Goal: Task Accomplishment & Management: Use online tool/utility

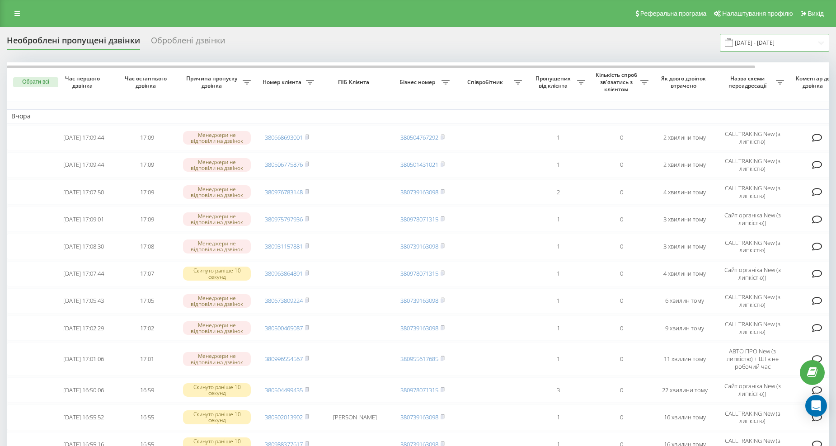
click at [791, 38] on input "[DATE] - [DATE]" at bounding box center [774, 43] width 109 height 18
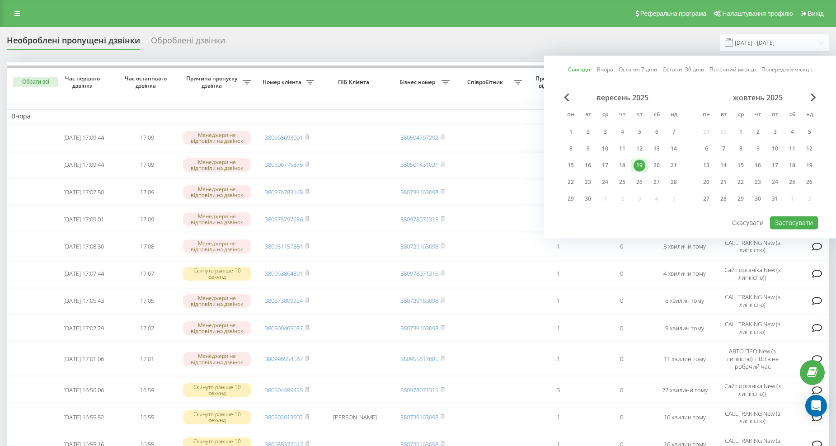
click at [641, 164] on div "19" at bounding box center [639, 165] width 12 height 12
click at [655, 161] on div "20" at bounding box center [657, 165] width 12 height 12
click at [789, 216] on button "Застосувати" at bounding box center [794, 222] width 48 height 13
type input "[DATE] - [DATE]"
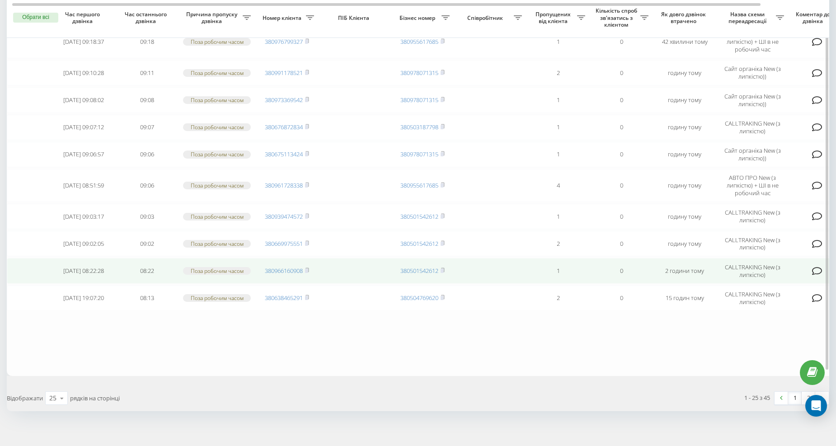
scroll to position [525, 0]
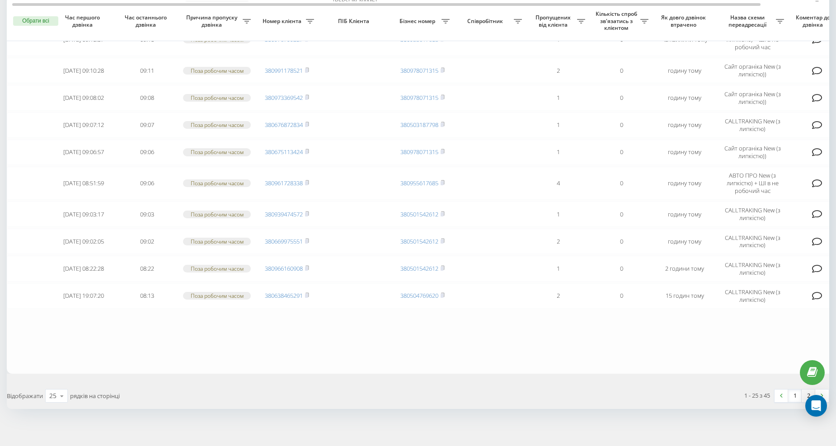
click at [806, 389] on link "2" at bounding box center [808, 395] width 14 height 13
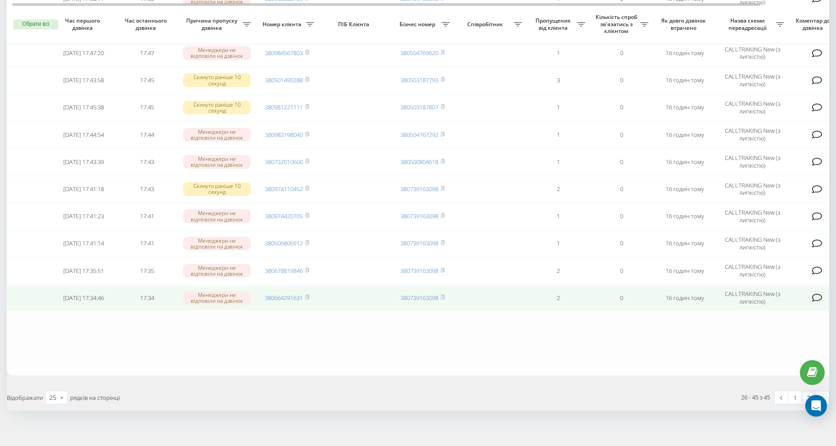
scroll to position [367, 0]
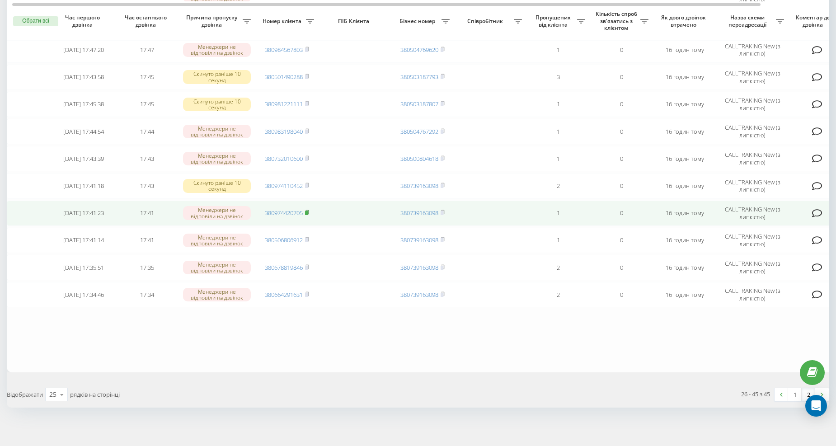
click at [307, 210] on icon at bounding box center [307, 212] width 4 height 5
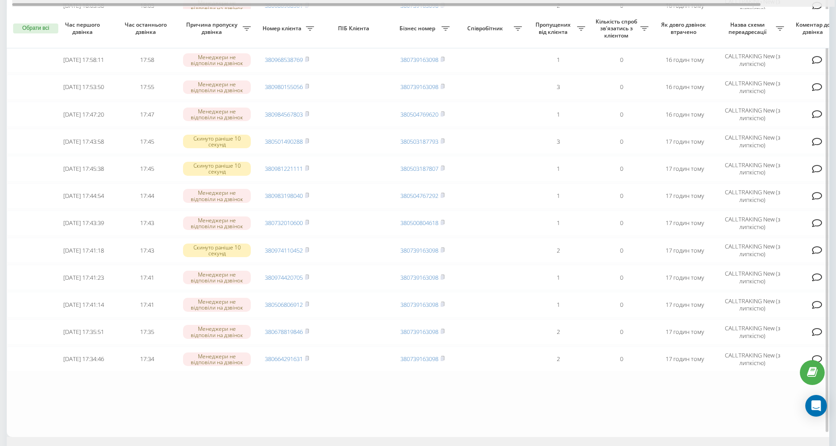
scroll to position [246, 0]
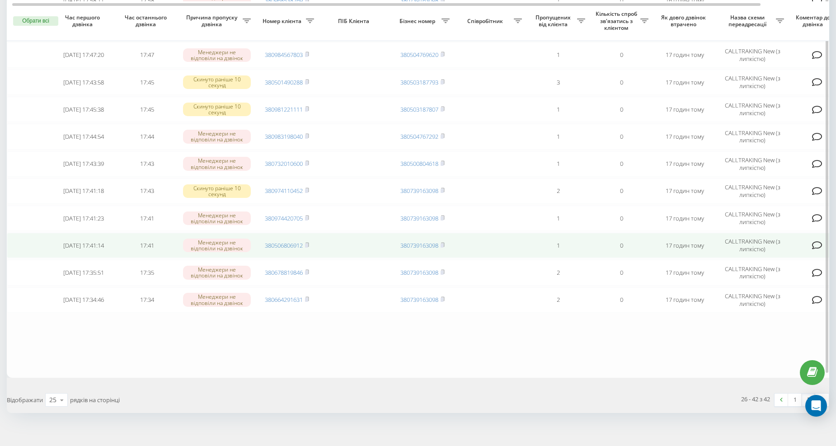
scroll to position [286, 0]
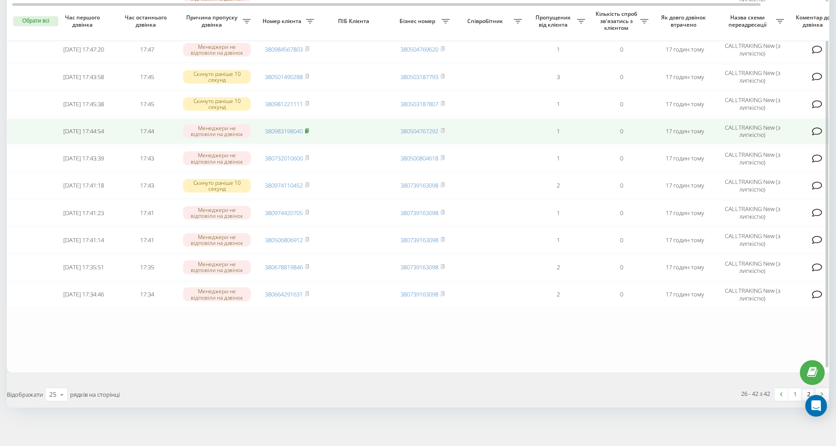
click at [308, 130] on rect at bounding box center [306, 131] width 3 height 4
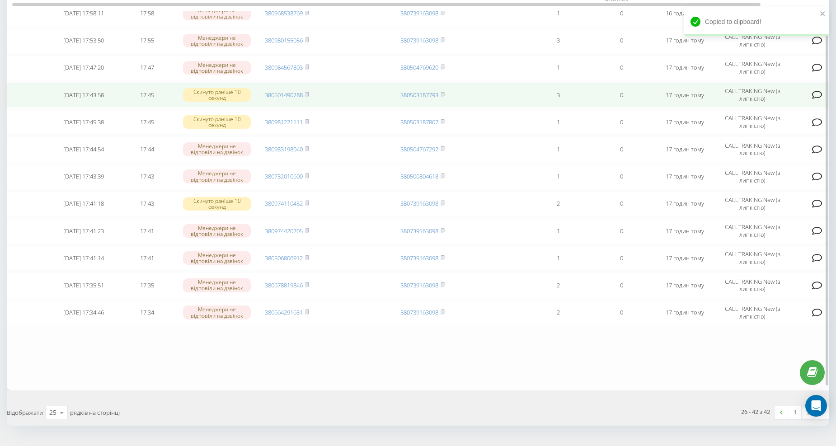
scroll to position [219, 0]
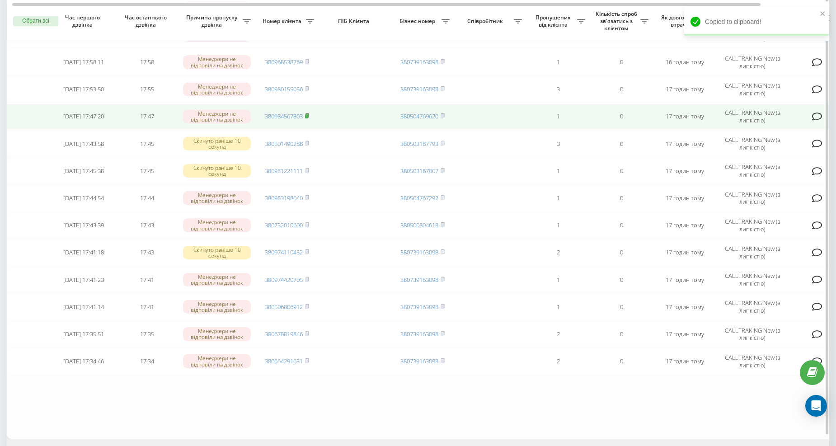
click at [306, 113] on icon at bounding box center [307, 115] width 4 height 5
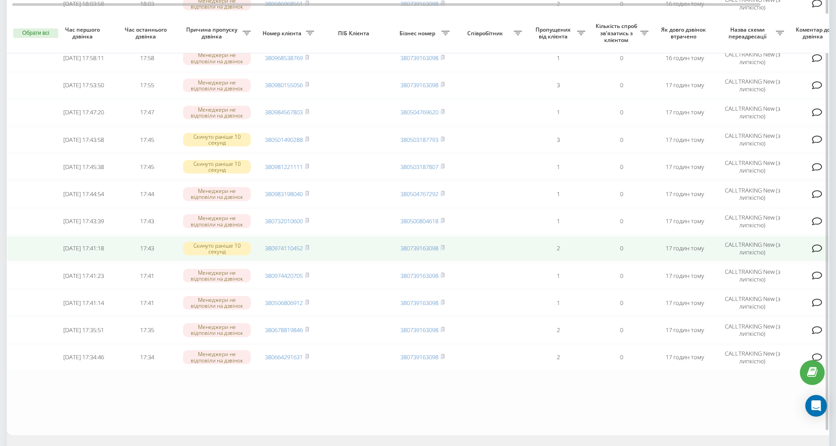
scroll to position [236, 0]
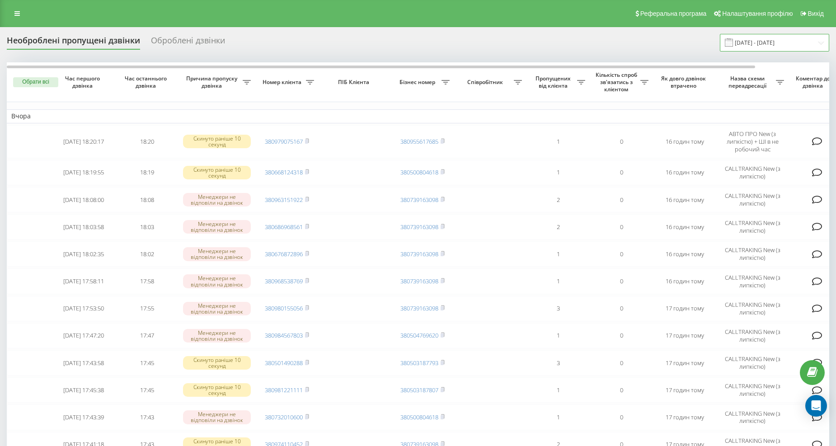
click at [749, 47] on input "[DATE] - [DATE]" at bounding box center [774, 43] width 109 height 18
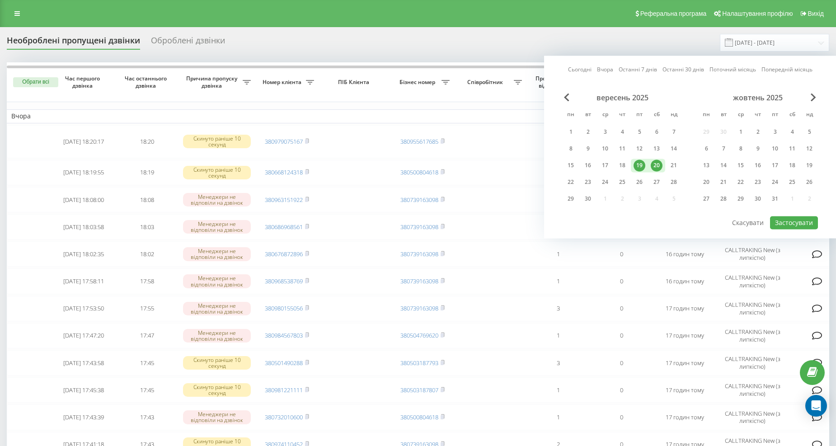
drag, startPoint x: 654, startPoint y: 164, endPoint x: 699, endPoint y: 172, distance: 45.4
click at [655, 164] on div "20" at bounding box center [657, 165] width 12 height 12
click at [777, 224] on button "Застосувати" at bounding box center [794, 222] width 48 height 13
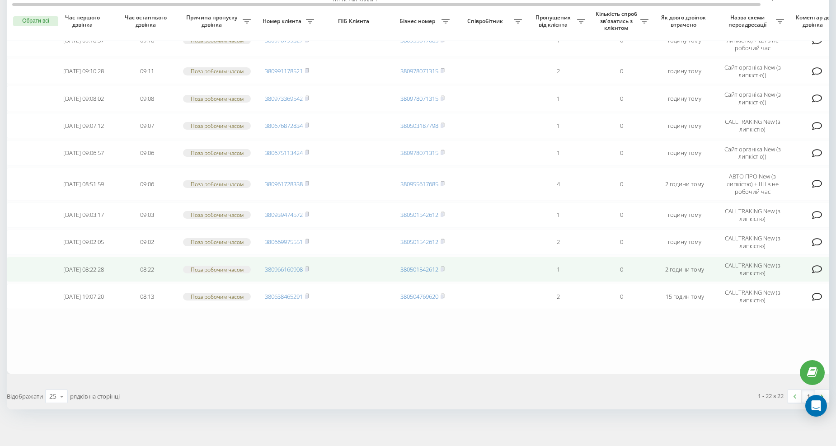
scroll to position [436, 0]
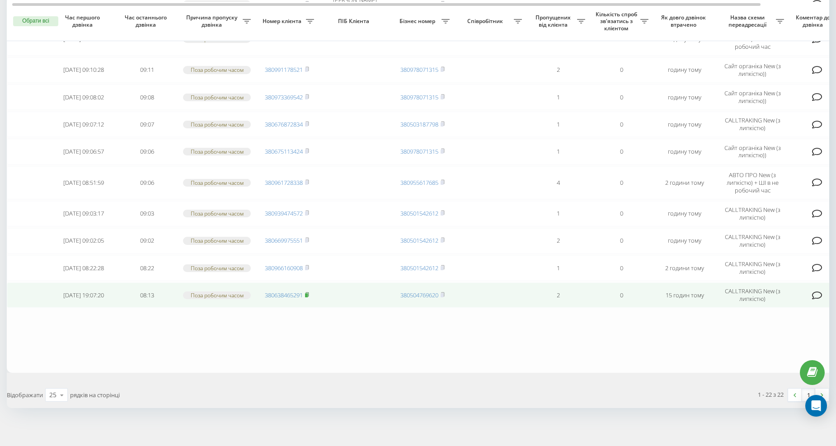
click at [306, 293] on rect at bounding box center [306, 295] width 3 height 4
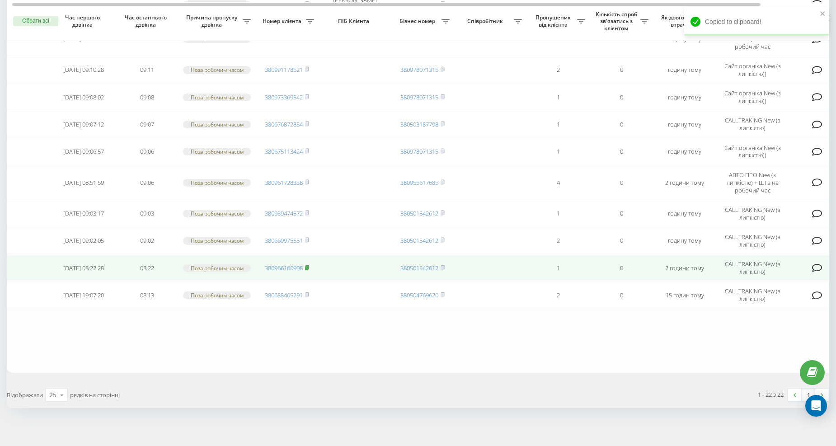
click at [308, 266] on rect at bounding box center [306, 268] width 3 height 4
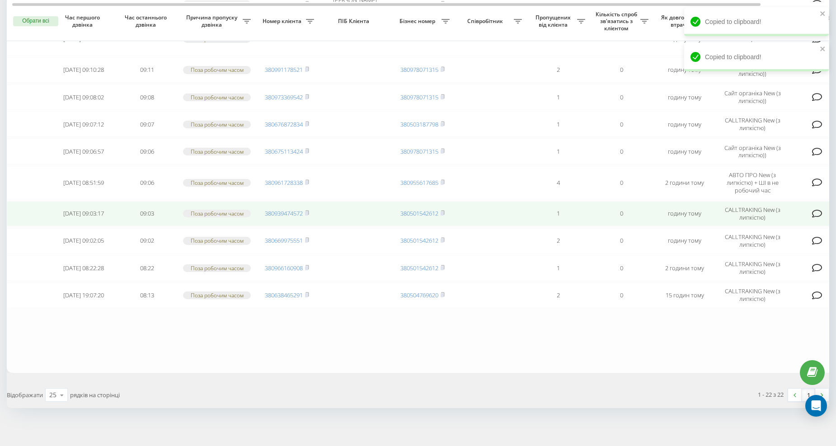
click at [312, 210] on td "380939474572" at bounding box center [286, 213] width 63 height 25
click at [306, 211] on rect at bounding box center [306, 213] width 3 height 4
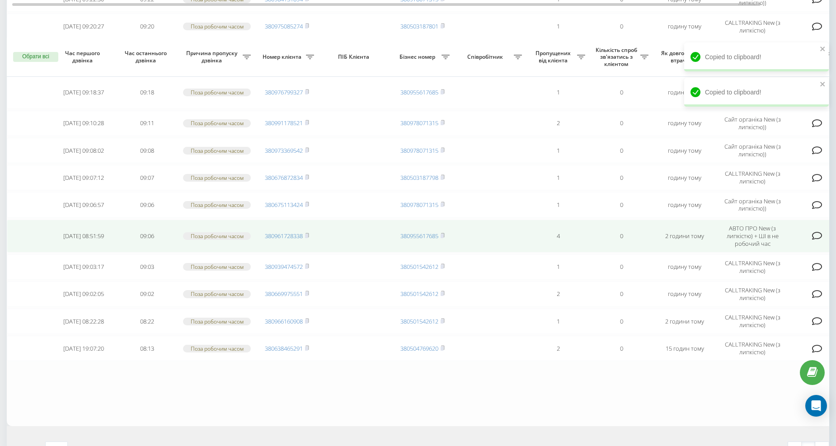
scroll to position [370, 0]
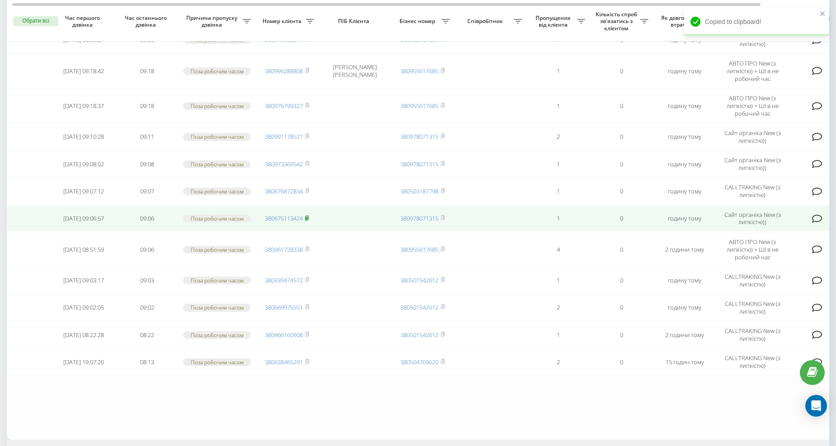
click at [309, 215] on icon at bounding box center [307, 217] width 4 height 5
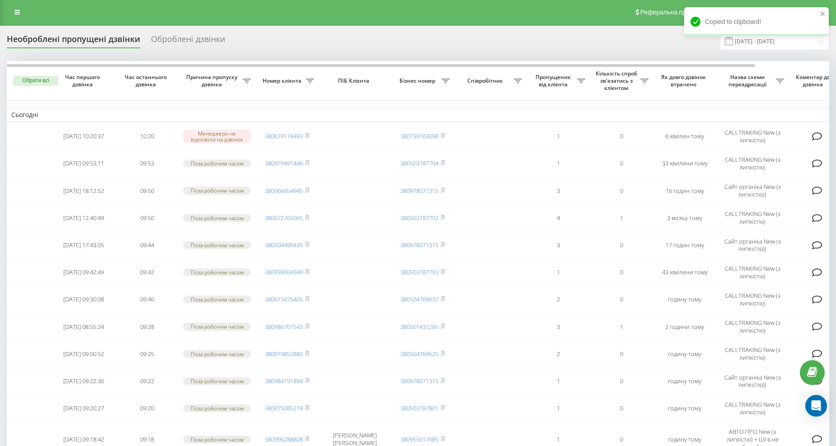
scroll to position [0, 0]
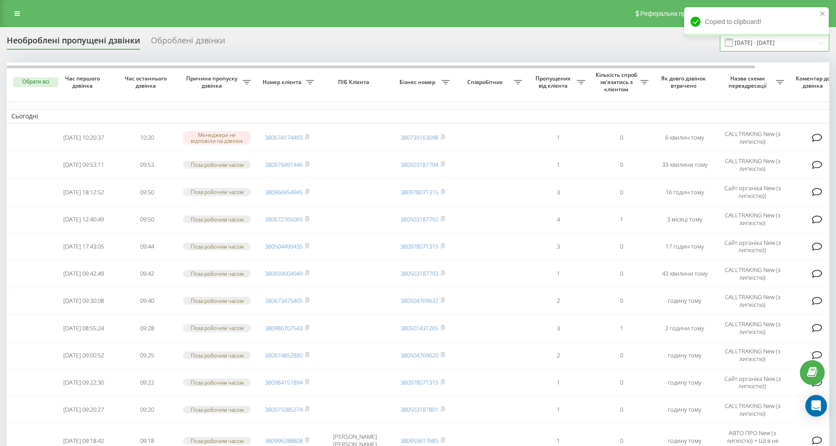
click at [778, 43] on input "20.09.2025 - 20.09.2025" at bounding box center [774, 43] width 109 height 18
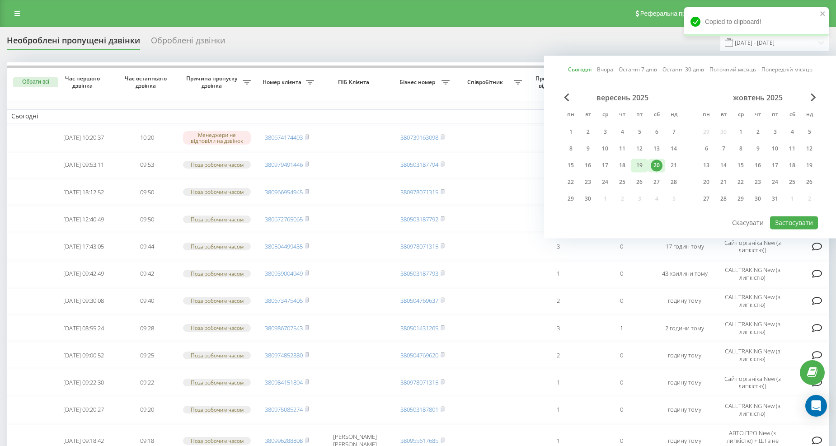
click at [646, 160] on div "19" at bounding box center [639, 166] width 17 height 14
drag, startPoint x: 653, startPoint y: 160, endPoint x: 717, endPoint y: 187, distance: 69.4
click at [653, 160] on div "20" at bounding box center [657, 165] width 12 height 12
click at [784, 219] on button "Застосувати" at bounding box center [794, 222] width 48 height 13
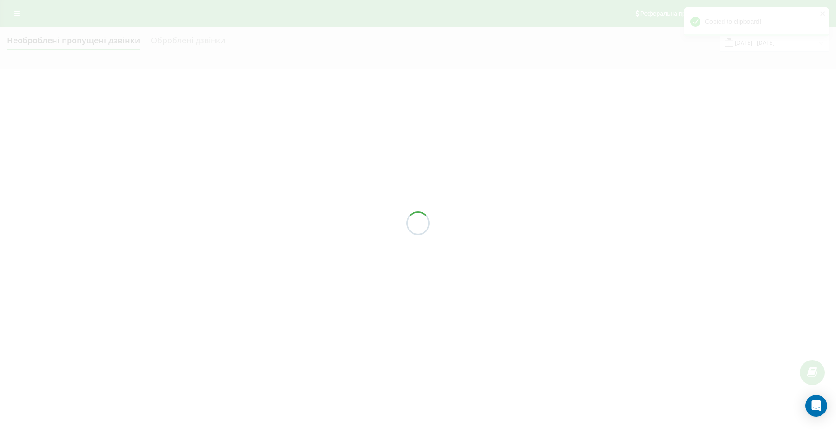
type input "[DATE] - [DATE]"
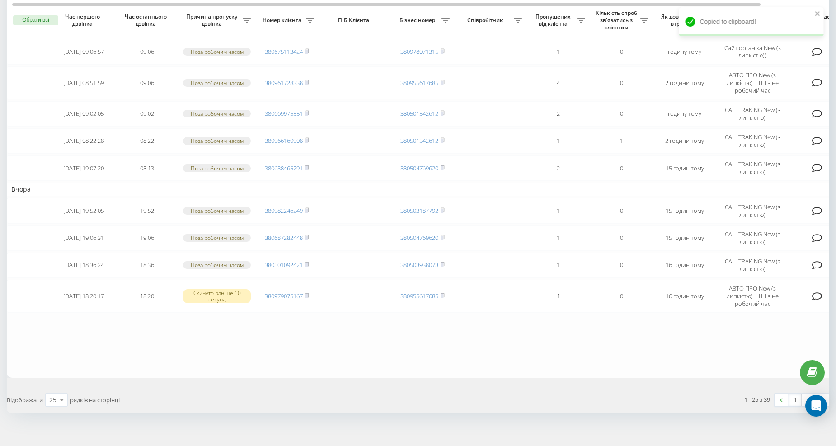
scroll to position [540, 0]
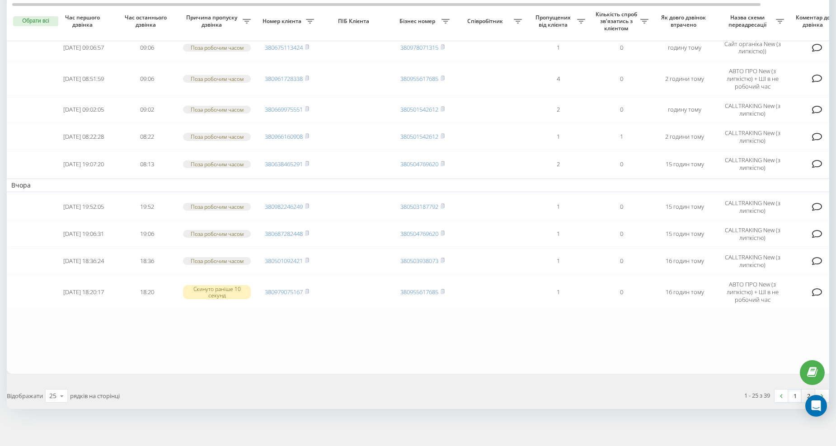
click at [806, 389] on link "2" at bounding box center [808, 395] width 14 height 13
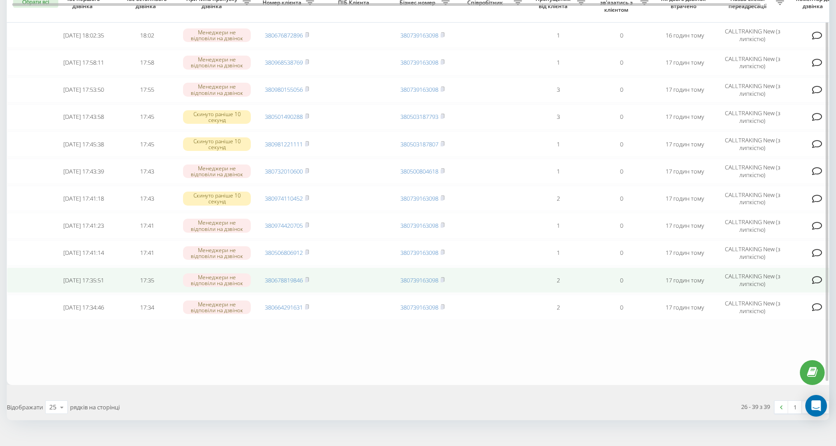
scroll to position [164, 0]
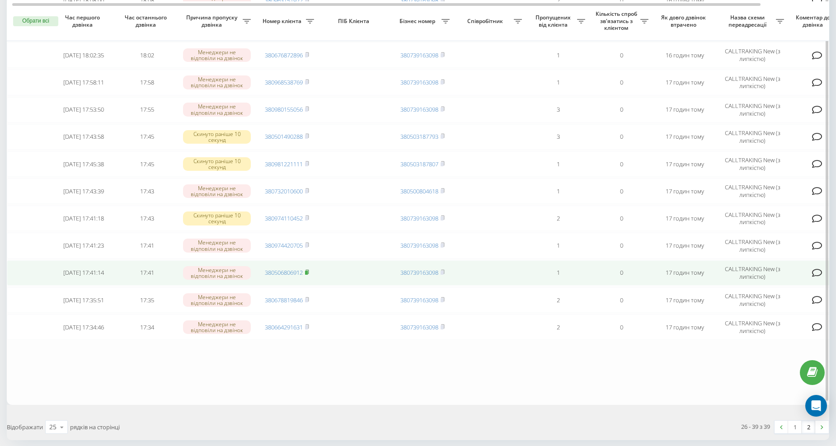
click at [306, 271] on rect at bounding box center [306, 273] width 3 height 4
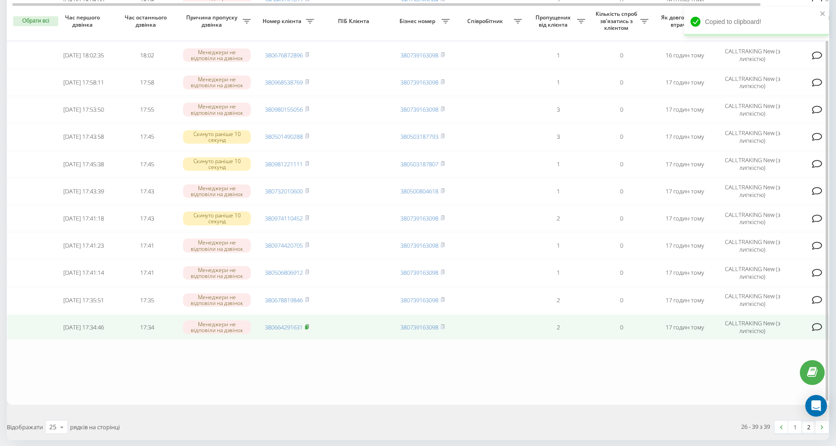
click at [308, 325] on rect at bounding box center [306, 327] width 3 height 4
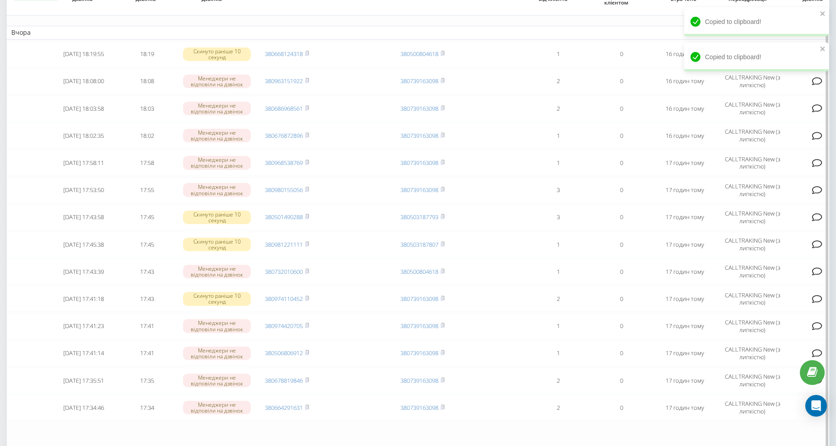
scroll to position [47, 0]
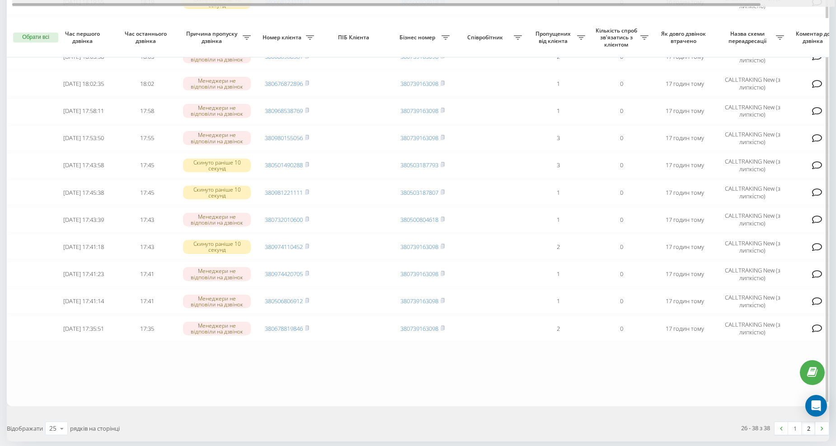
scroll to position [104, 0]
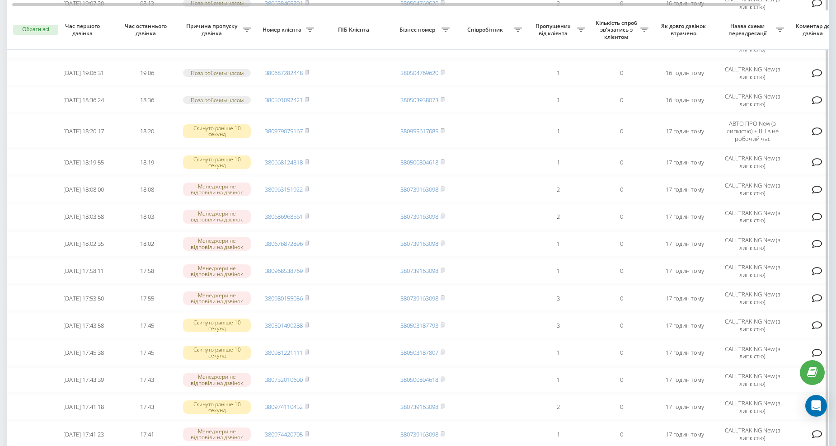
scroll to position [201, 0]
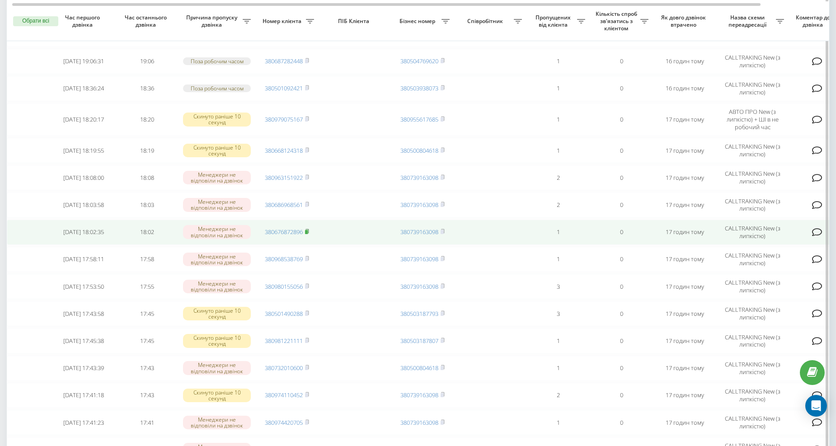
click at [308, 230] on rect at bounding box center [306, 232] width 3 height 4
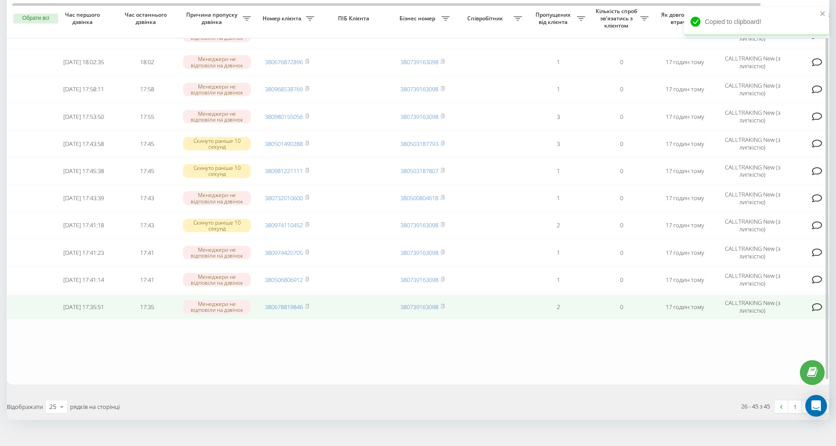
scroll to position [382, 0]
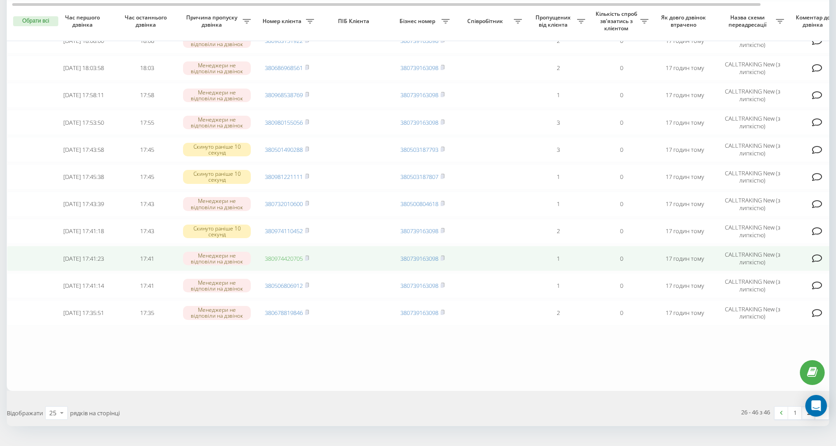
scroll to position [417, 0]
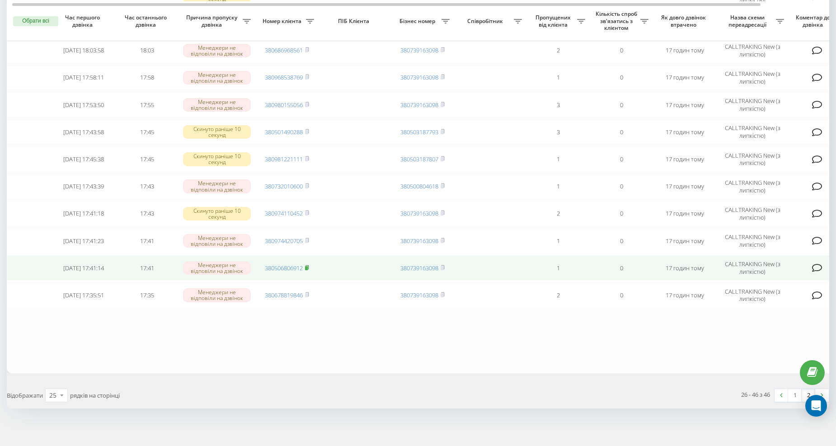
click at [309, 265] on icon at bounding box center [306, 267] width 3 height 4
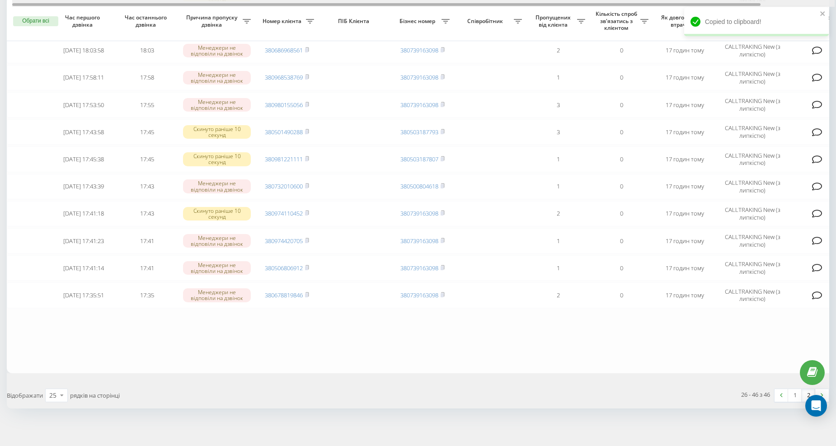
scroll to position [0, 81]
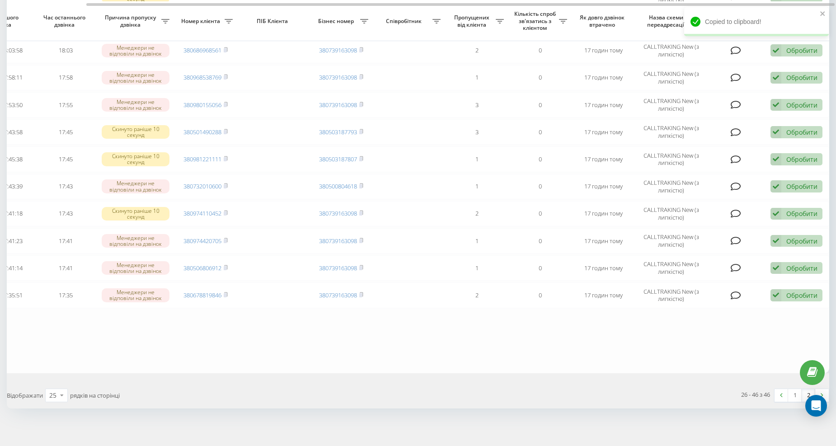
drag, startPoint x: 520, startPoint y: 2, endPoint x: 632, endPoint y: 7, distance: 111.3
click at [629, 7] on div "Обрати всі Час першого дзвінка Час останнього дзвінка Причина пропуску дзвінка …" at bounding box center [418, 8] width 822 height 727
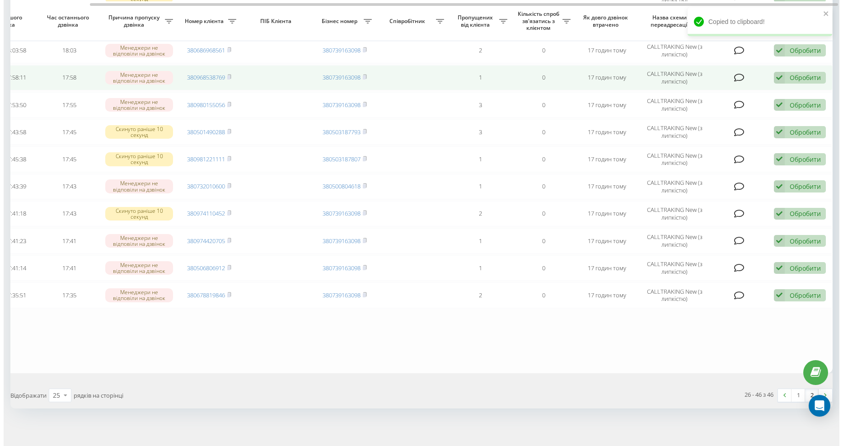
scroll to position [412, 0]
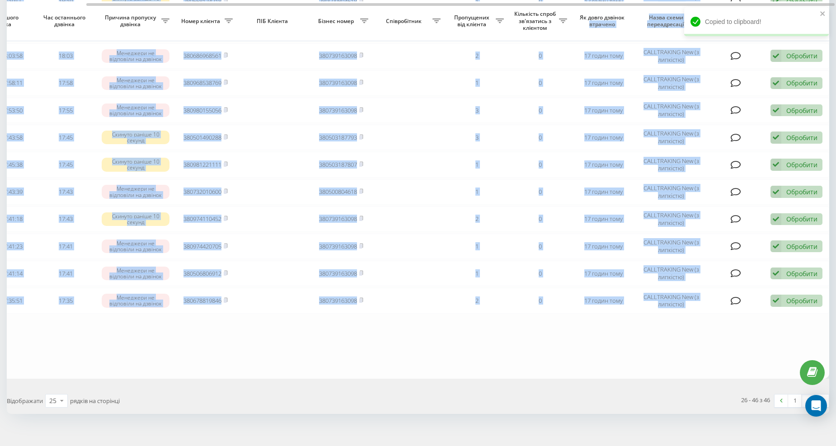
click at [774, 330] on table "Сьогодні 2025-09-20 09:07:12 09:07 Поза робочим часом 380676872834 380503187798…" at bounding box center [377, 14] width 904 height 727
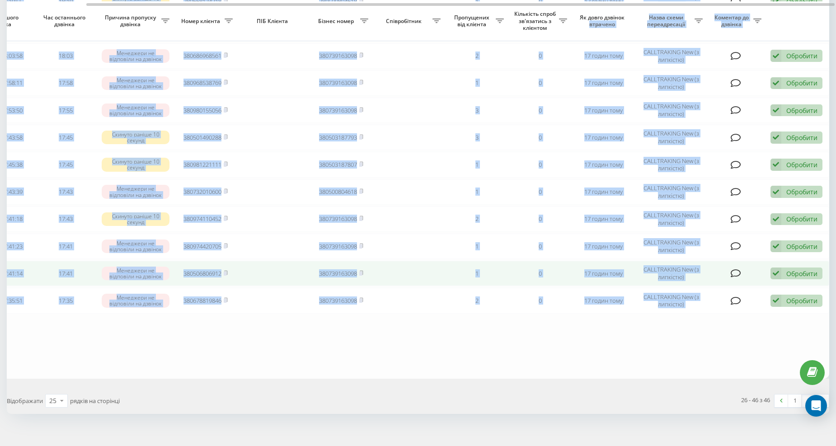
drag, startPoint x: 791, startPoint y: 268, endPoint x: 786, endPoint y: 263, distance: 7.0
click at [791, 269] on div "Обробити" at bounding box center [801, 273] width 31 height 9
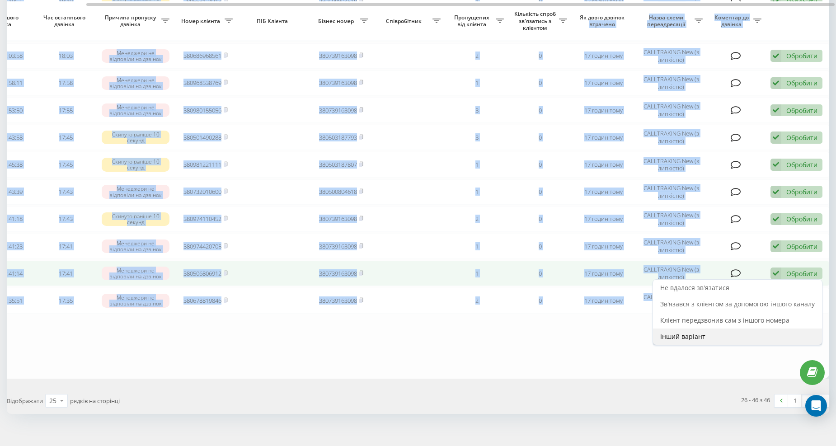
click at [694, 332] on span "Інший варіант" at bounding box center [682, 336] width 45 height 9
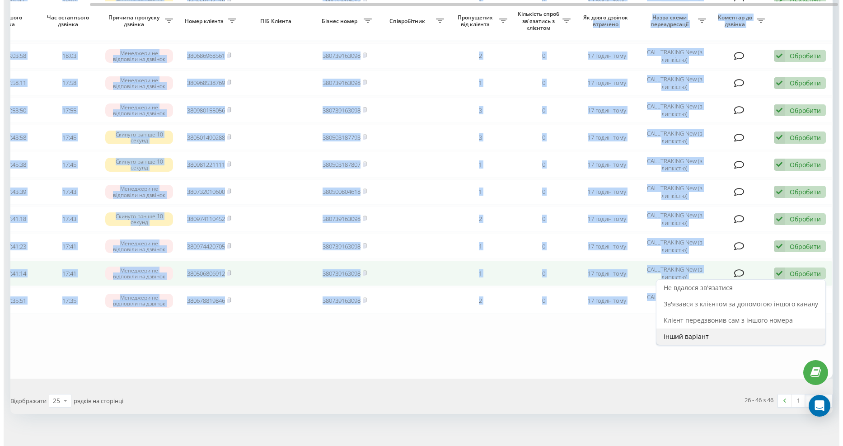
scroll to position [0, 74]
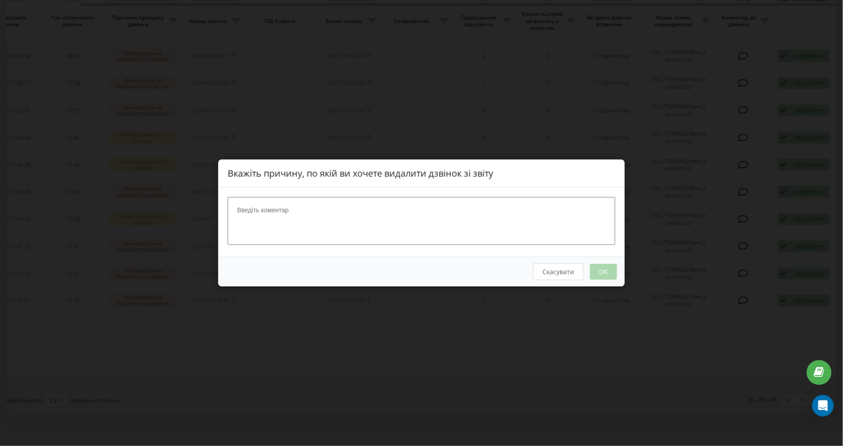
click at [370, 220] on textarea at bounding box center [422, 221] width 388 height 48
type textarea "набрала"
click at [604, 270] on button "OK" at bounding box center [603, 272] width 27 height 16
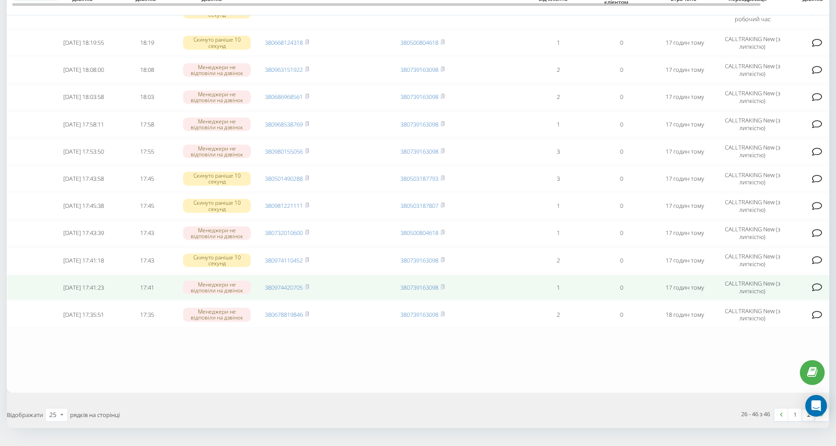
scroll to position [417, 0]
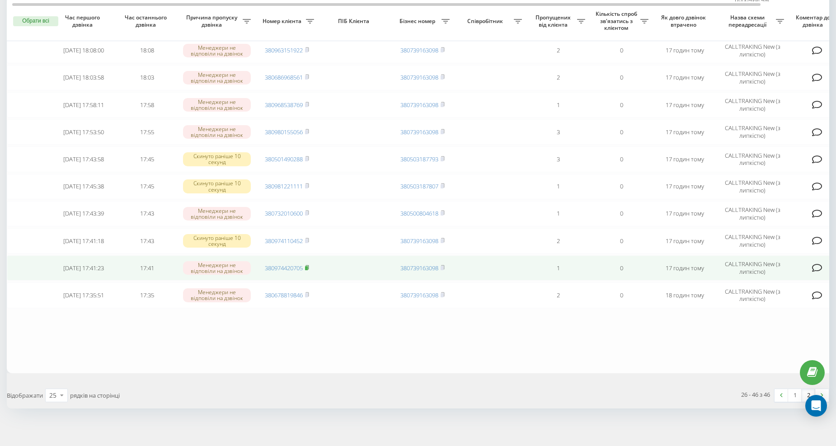
click at [308, 266] on rect at bounding box center [306, 268] width 3 height 4
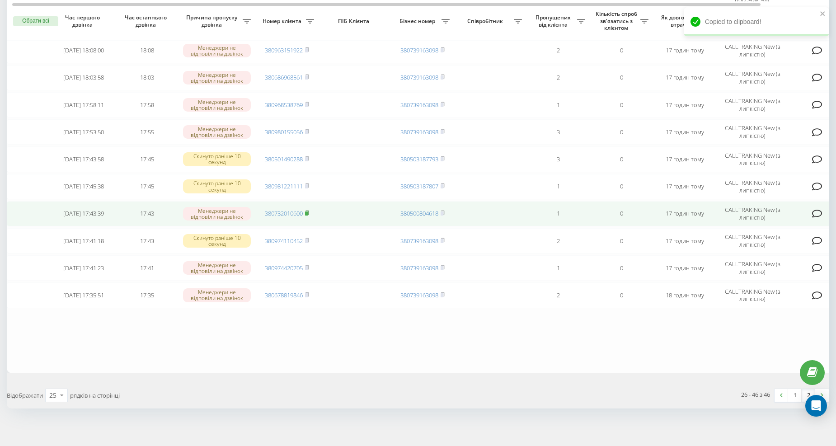
click at [309, 210] on icon at bounding box center [307, 212] width 4 height 5
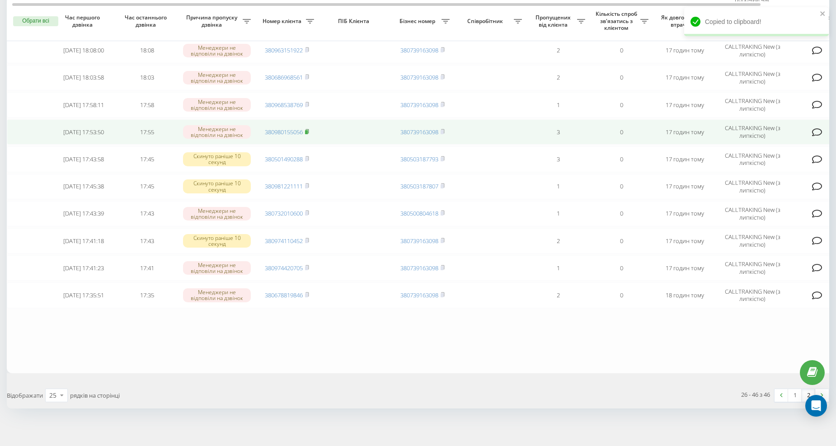
click at [308, 130] on rect at bounding box center [306, 132] width 3 height 4
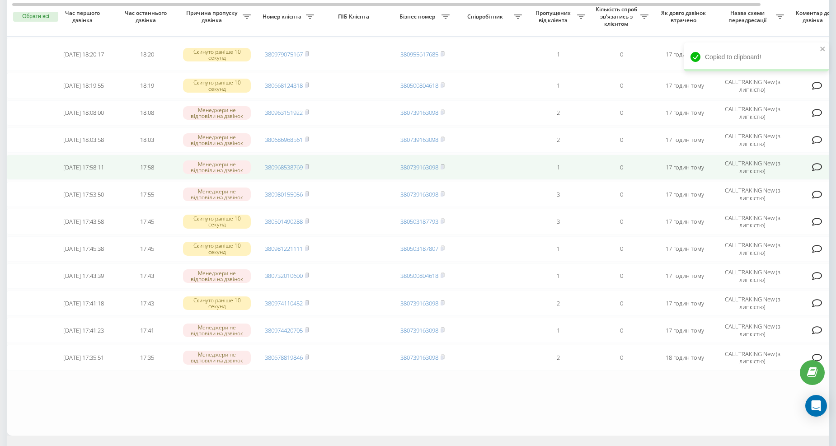
scroll to position [350, 0]
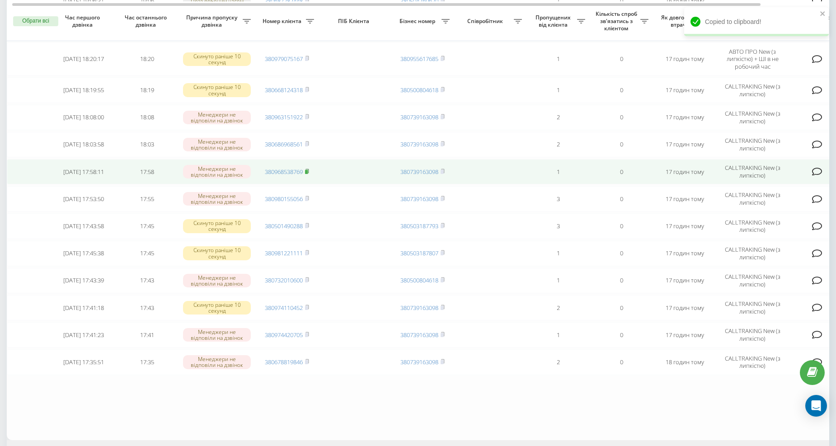
click at [309, 169] on icon at bounding box center [307, 171] width 4 height 5
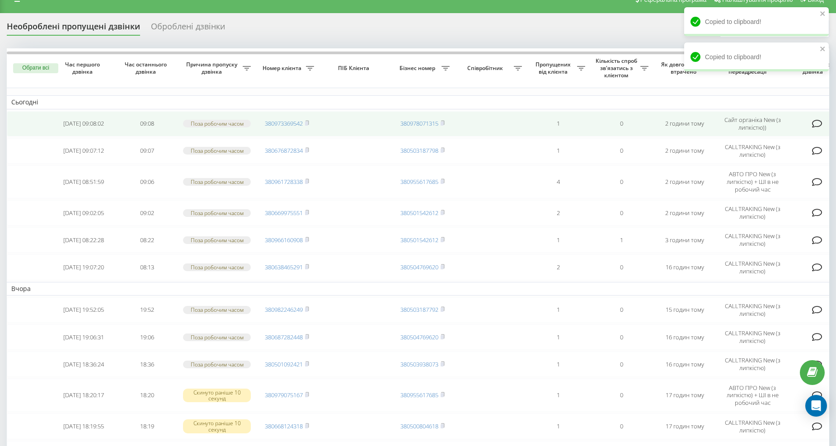
scroll to position [0, 0]
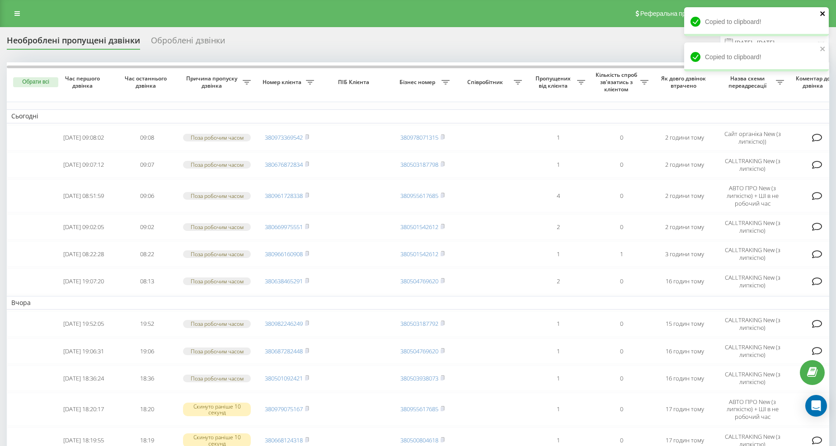
click at [822, 13] on icon "close" at bounding box center [822, 13] width 5 height 5
click at [825, 14] on icon "close" at bounding box center [823, 13] width 6 height 7
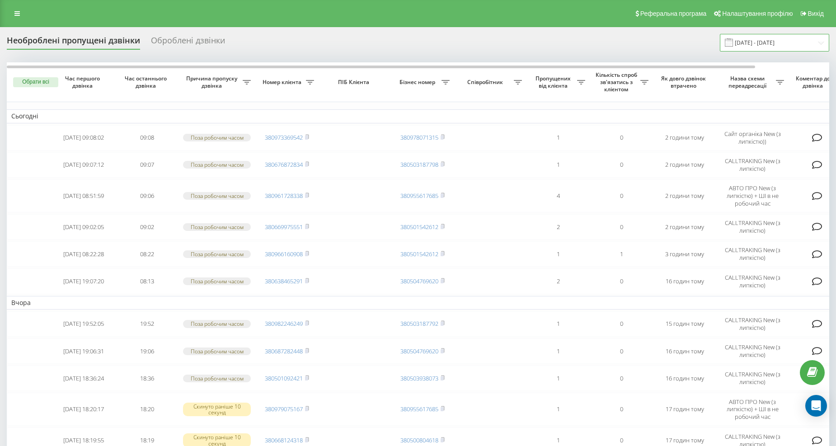
click at [783, 44] on input "[DATE] - [DATE]" at bounding box center [774, 43] width 109 height 18
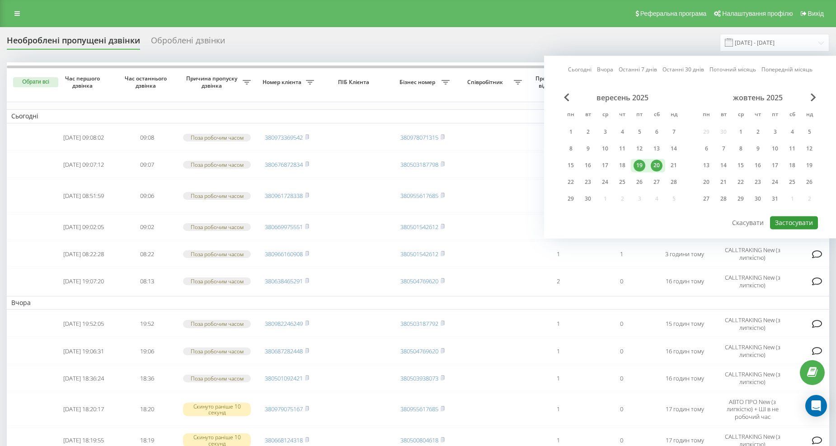
click at [783, 225] on button "Застосувати" at bounding box center [794, 222] width 48 height 13
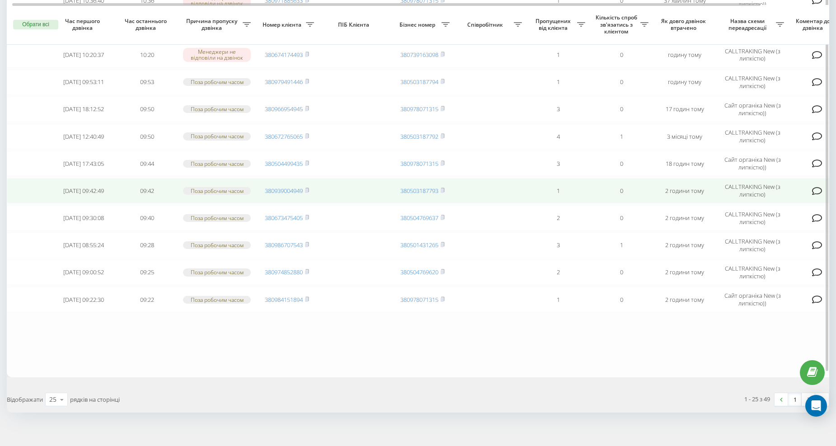
scroll to position [502, 0]
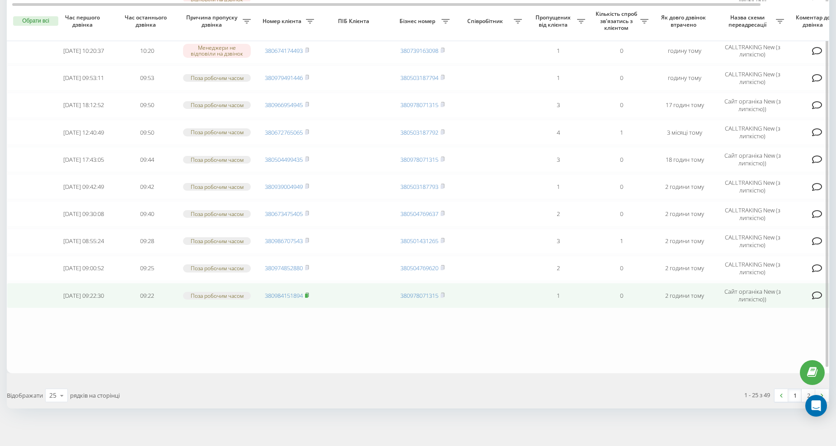
click at [307, 294] on rect at bounding box center [306, 296] width 3 height 4
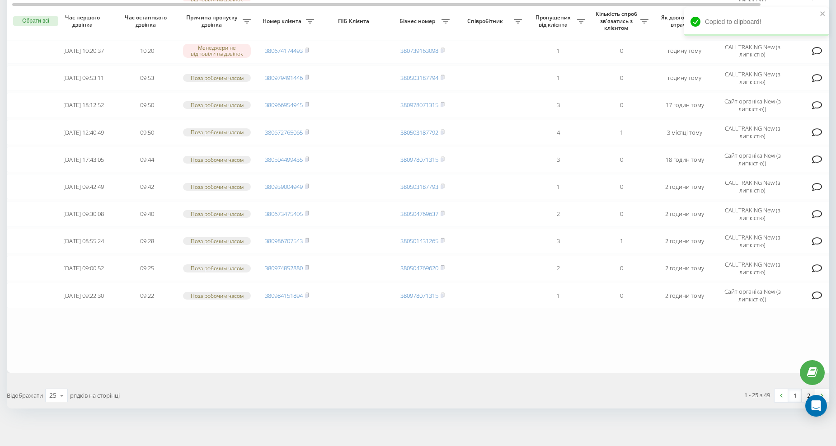
click at [806, 391] on link "2" at bounding box center [808, 395] width 14 height 13
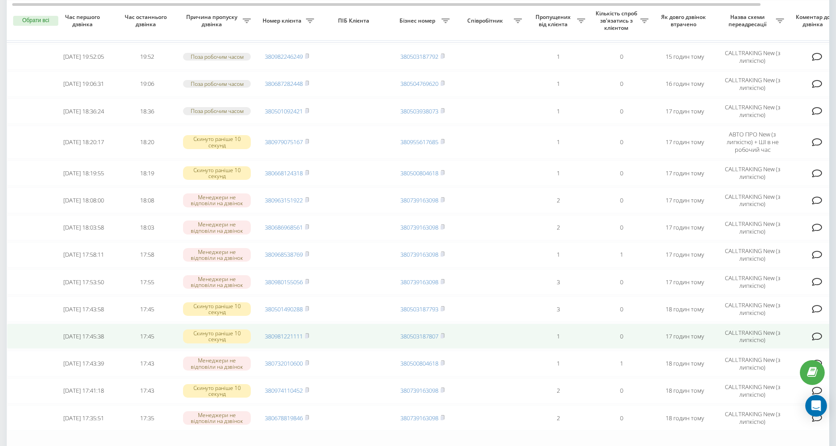
scroll to position [418, 0]
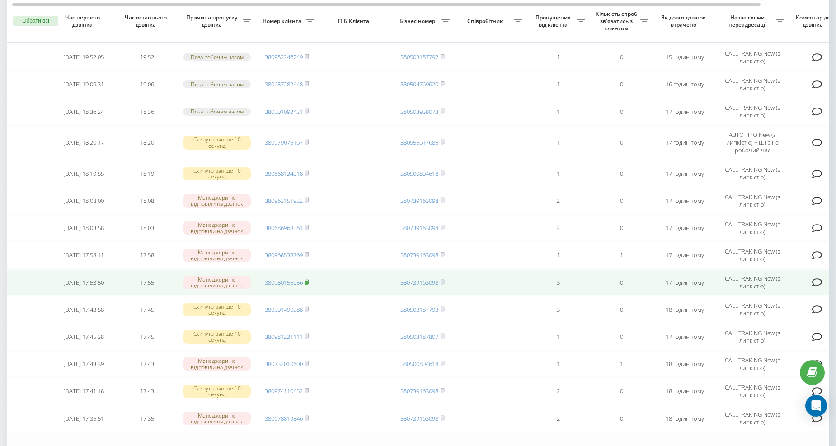
click at [309, 279] on icon at bounding box center [307, 281] width 4 height 5
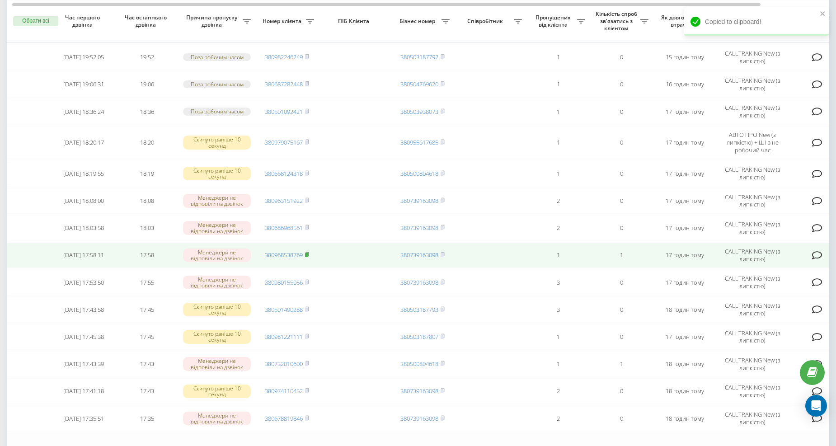
click at [309, 252] on icon at bounding box center [306, 254] width 3 height 4
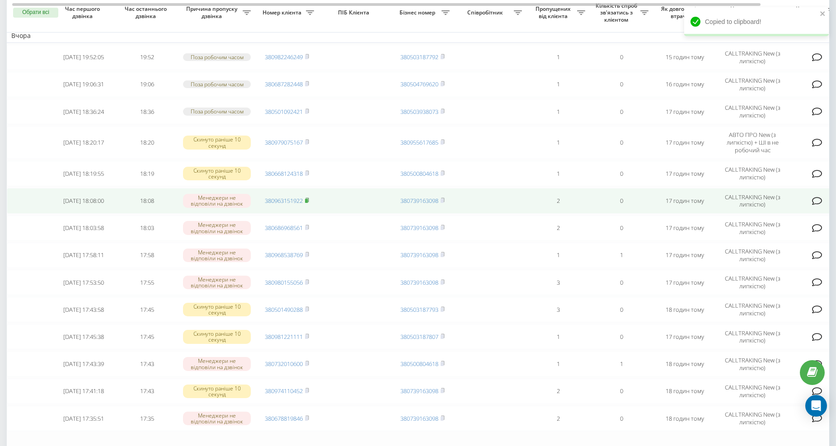
scroll to position [368, 0]
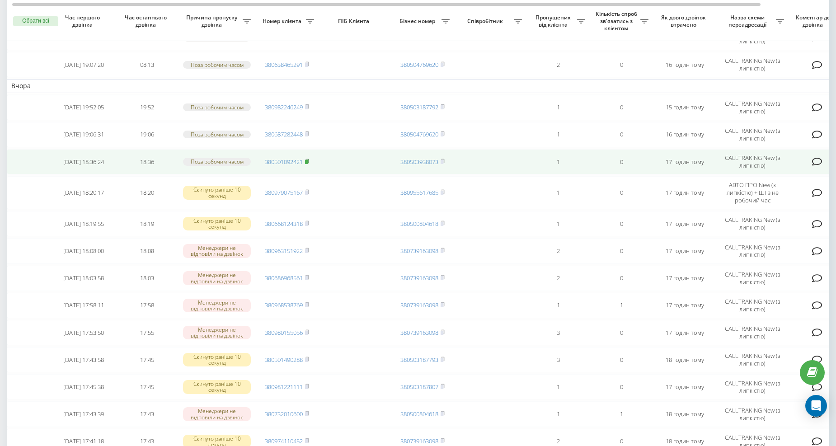
click at [309, 159] on icon at bounding box center [307, 161] width 4 height 5
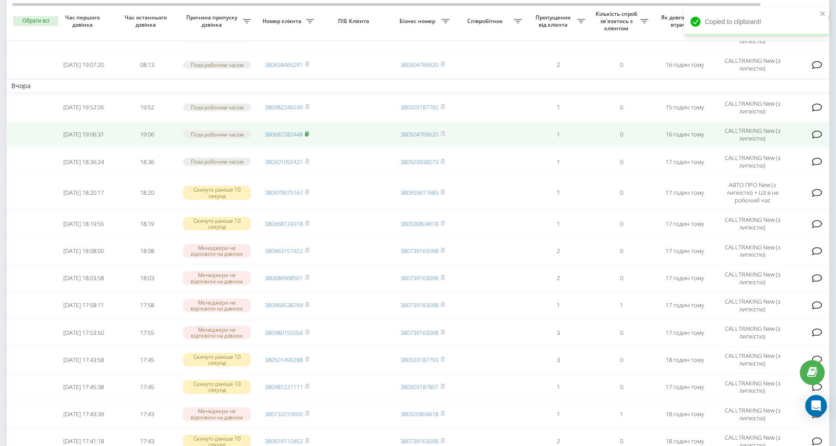
click at [308, 134] on span at bounding box center [307, 134] width 4 height 8
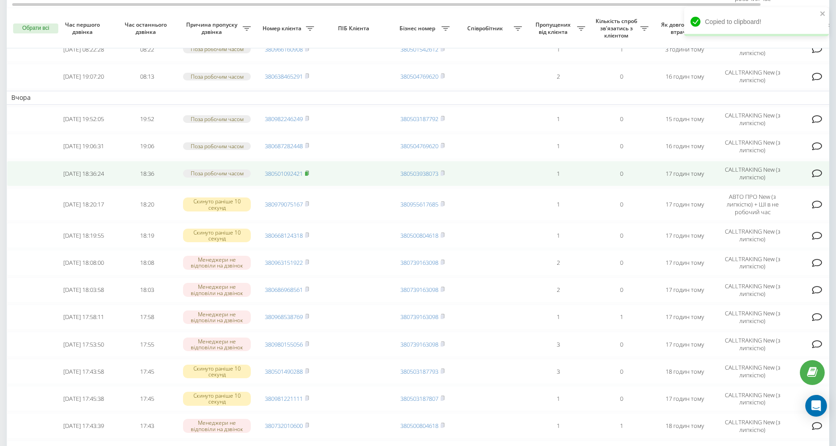
scroll to position [351, 0]
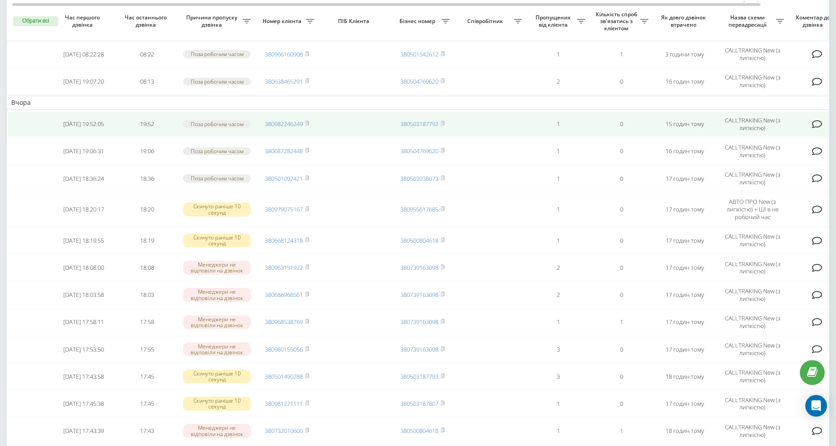
click at [310, 121] on td "380982246249" at bounding box center [286, 124] width 63 height 25
click at [305, 121] on icon at bounding box center [307, 123] width 4 height 5
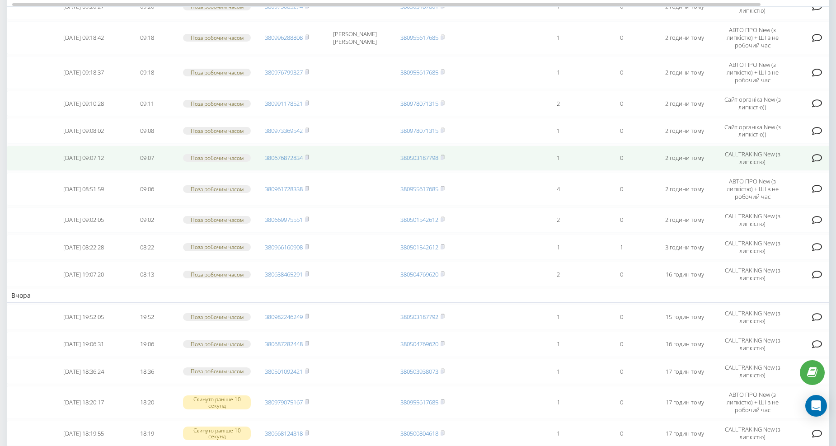
scroll to position [122, 0]
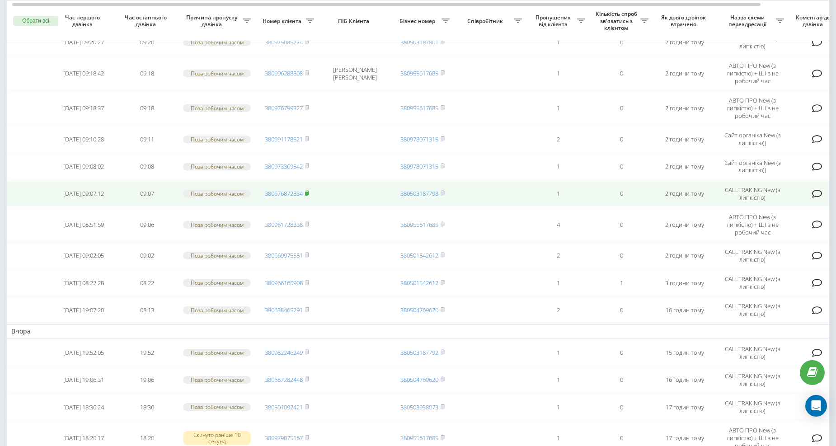
click at [308, 192] on rect at bounding box center [306, 194] width 3 height 4
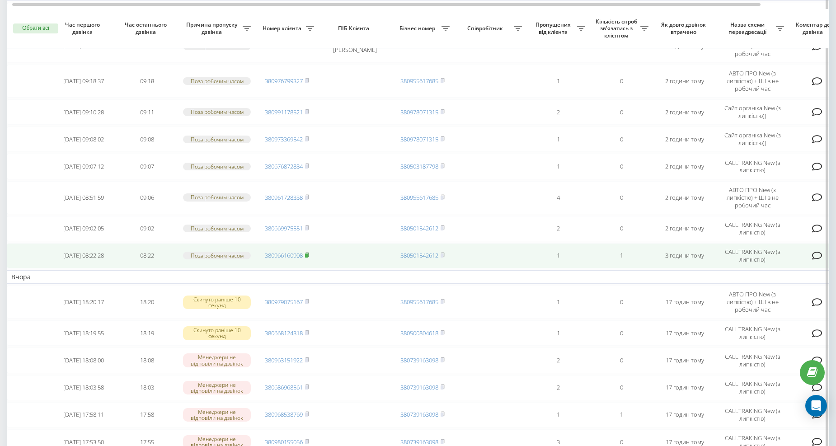
scroll to position [121, 0]
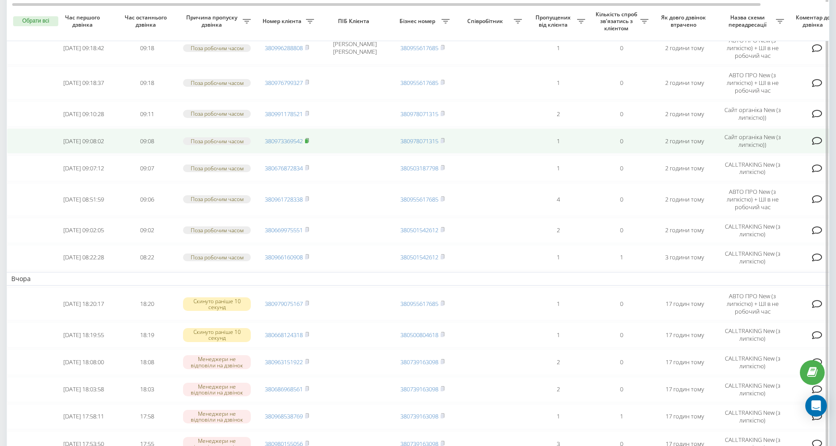
click at [309, 138] on icon at bounding box center [306, 140] width 3 height 4
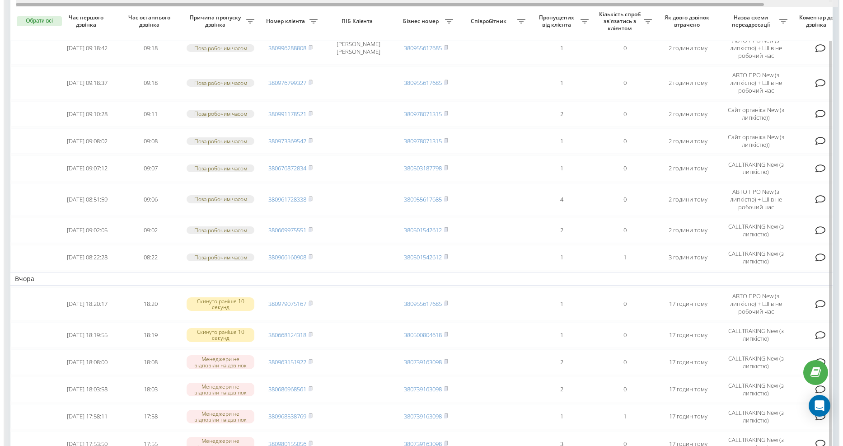
scroll to position [0, 81]
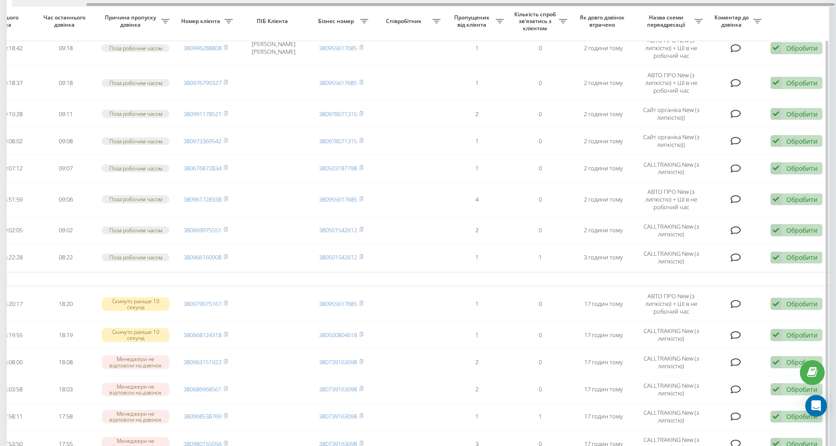
drag, startPoint x: 558, startPoint y: 6, endPoint x: 598, endPoint y: 5, distance: 39.8
click at [597, 5] on div at bounding box center [423, 3] width 822 height 7
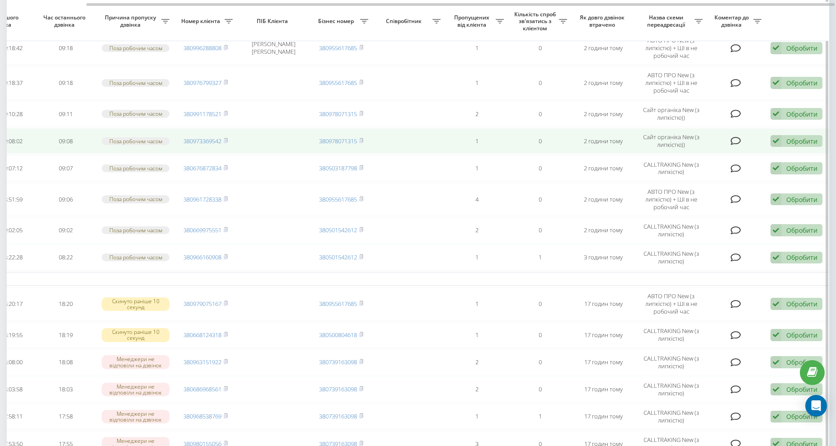
click at [783, 135] on div "Обробити Не вдалося зв'язатися Зв'язався з клієнтом за допомогою іншого каналу …" at bounding box center [796, 141] width 52 height 12
click at [671, 202] on span "Інший варіант" at bounding box center [682, 204] width 45 height 9
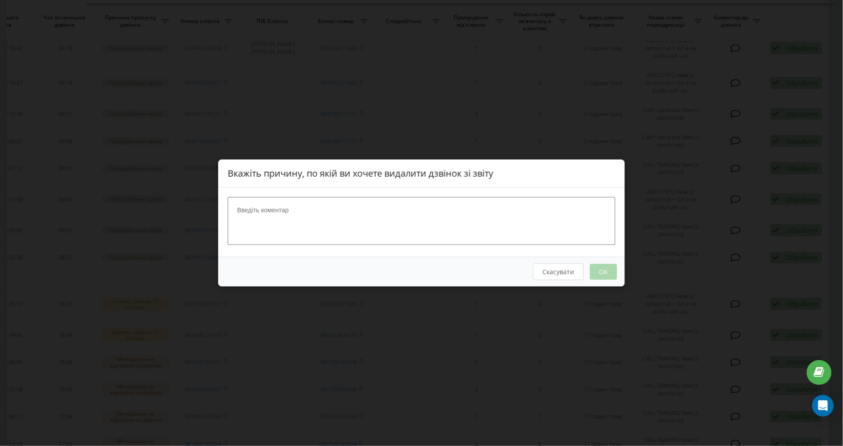
click at [268, 214] on textarea at bounding box center [422, 221] width 388 height 48
type textarea "y"
type textarea "набрала"
click at [603, 278] on button "OK" at bounding box center [603, 272] width 27 height 16
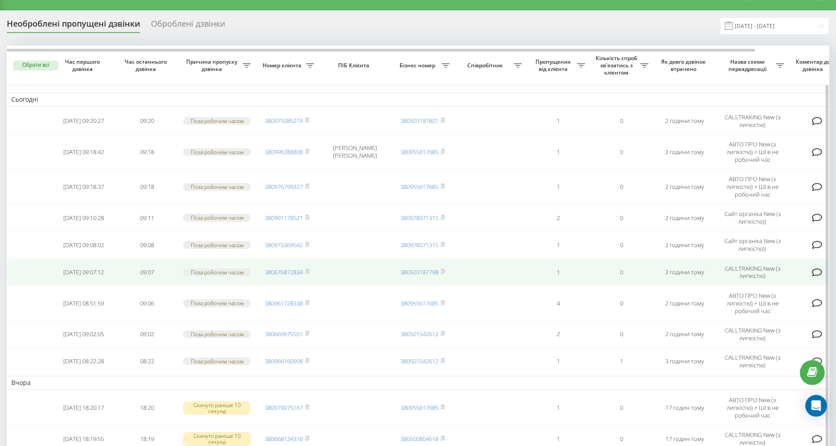
scroll to position [16, 0]
click at [308, 269] on icon at bounding box center [307, 271] width 4 height 5
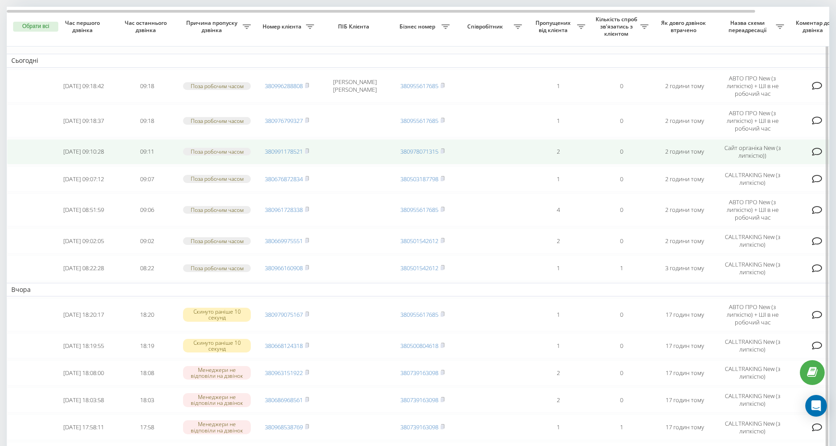
scroll to position [33, 0]
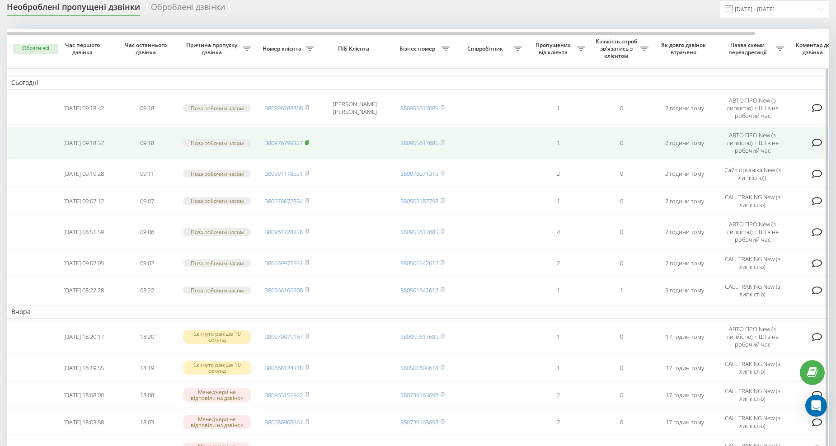
click at [309, 143] on icon at bounding box center [307, 142] width 4 height 5
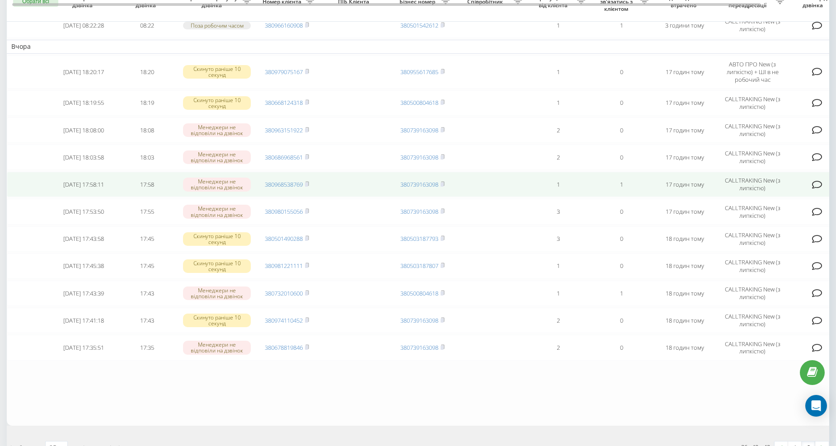
scroll to position [285, 0]
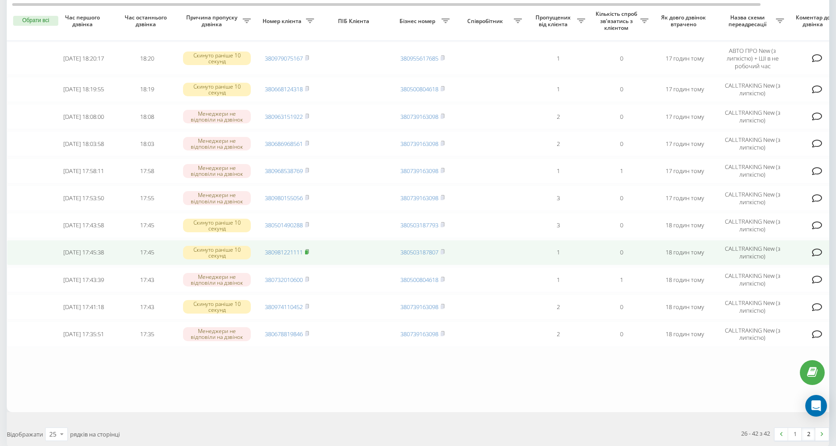
click at [308, 250] on rect at bounding box center [306, 252] width 3 height 4
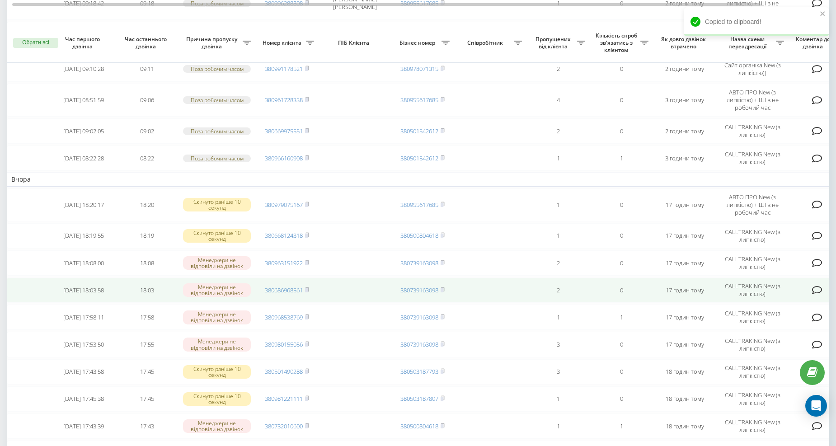
scroll to position [117, 0]
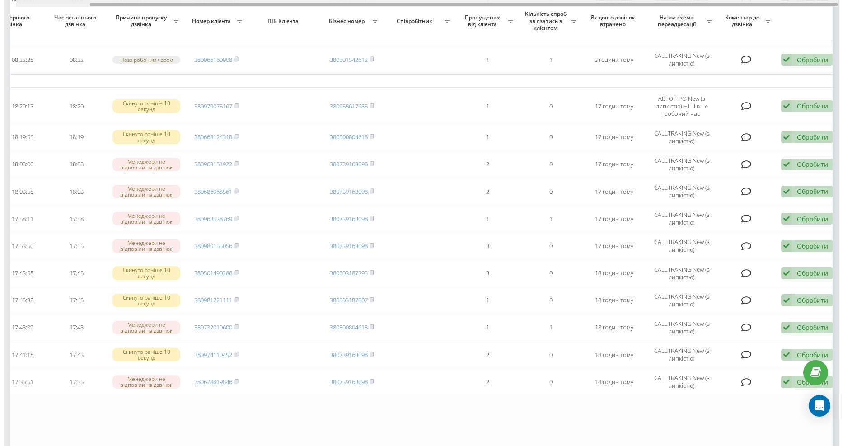
scroll to position [0, 81]
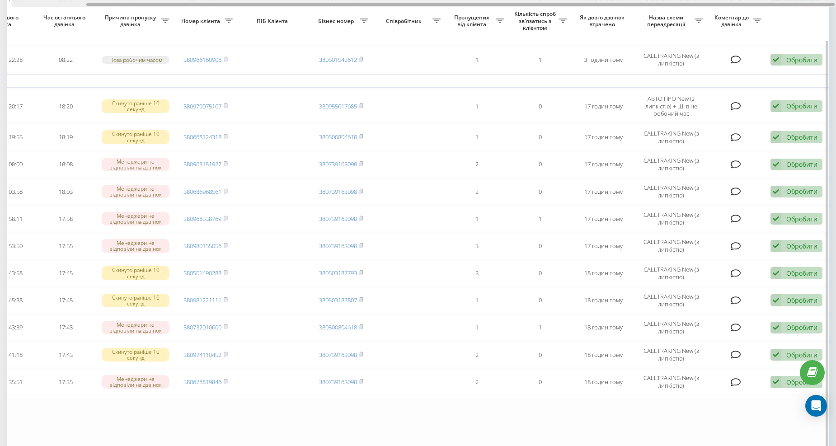
drag, startPoint x: 554, startPoint y: 6, endPoint x: 657, endPoint y: 8, distance: 103.0
click at [652, 7] on div "Обрати всі Час першого дзвінка Час останнього дзвінка Причина пропуску дзвінка …" at bounding box center [418, 177] width 822 height 564
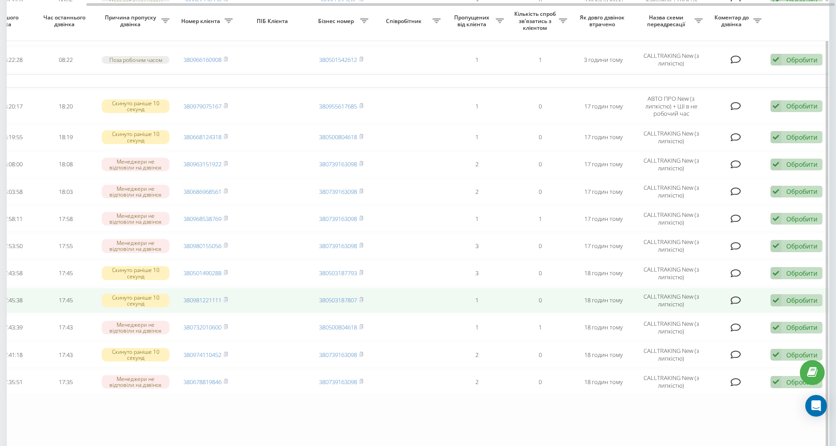
click at [784, 300] on div "Обробити Не вдалося зв'язатися Зв'язався з клієнтом за допомогою іншого каналу …" at bounding box center [796, 300] width 52 height 12
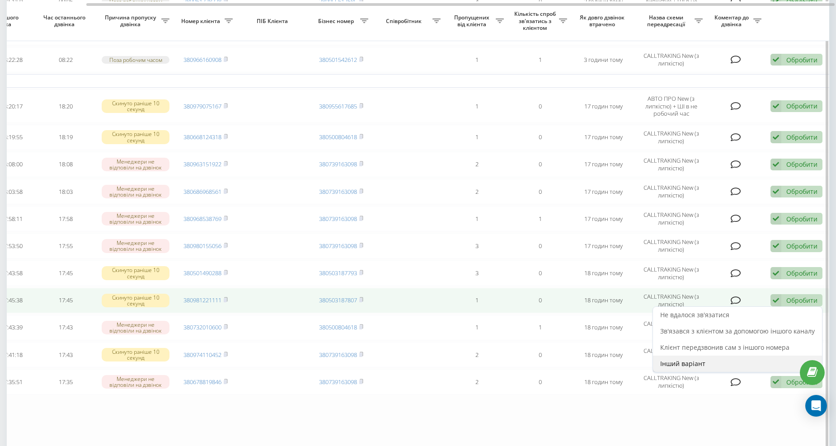
click at [688, 361] on span "Інший варіант" at bounding box center [682, 363] width 45 height 9
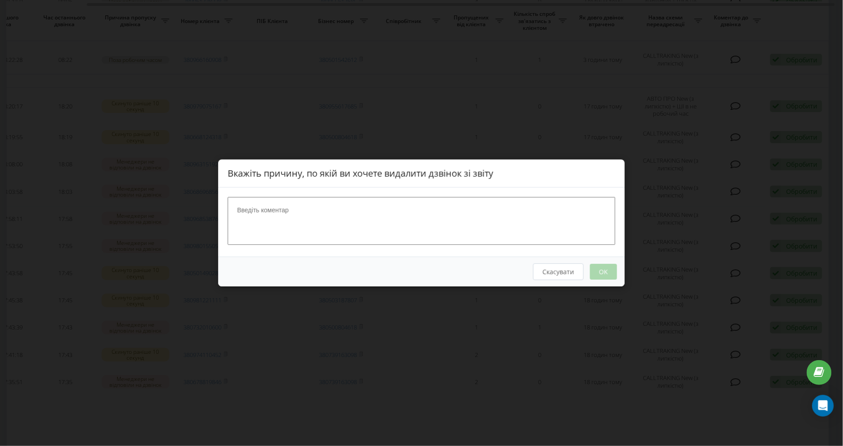
click at [265, 220] on textarea at bounding box center [422, 221] width 388 height 48
type textarea "набрала"
click at [605, 275] on button "OK" at bounding box center [603, 272] width 27 height 16
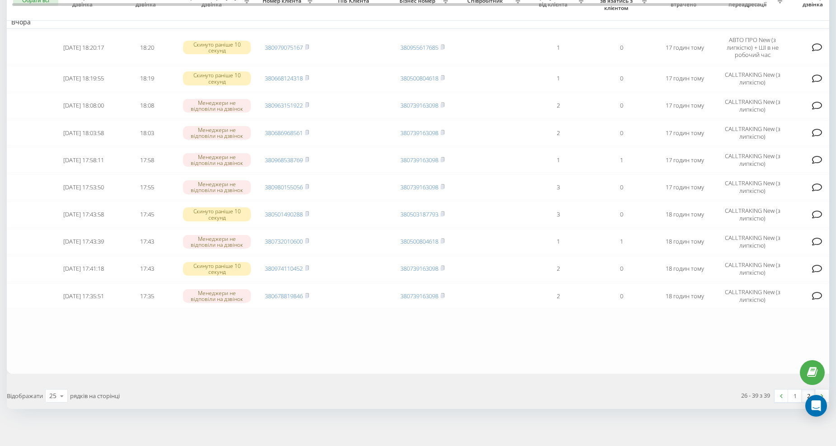
scroll to position [228, 0]
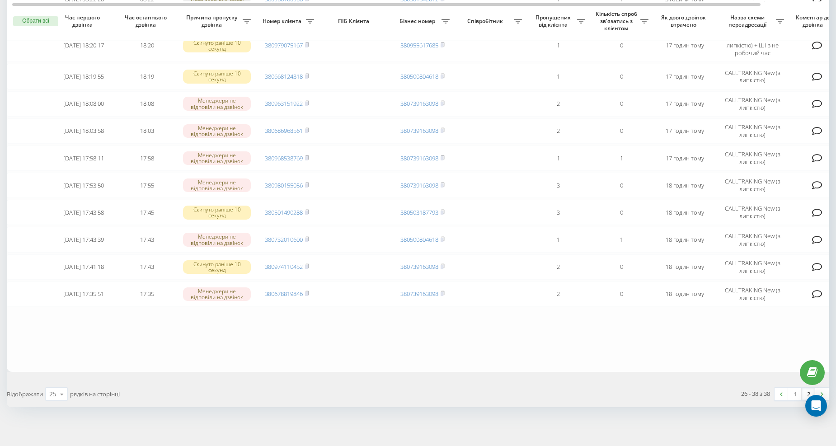
scroll to position [201, 0]
click at [793, 388] on link "1" at bounding box center [795, 393] width 14 height 13
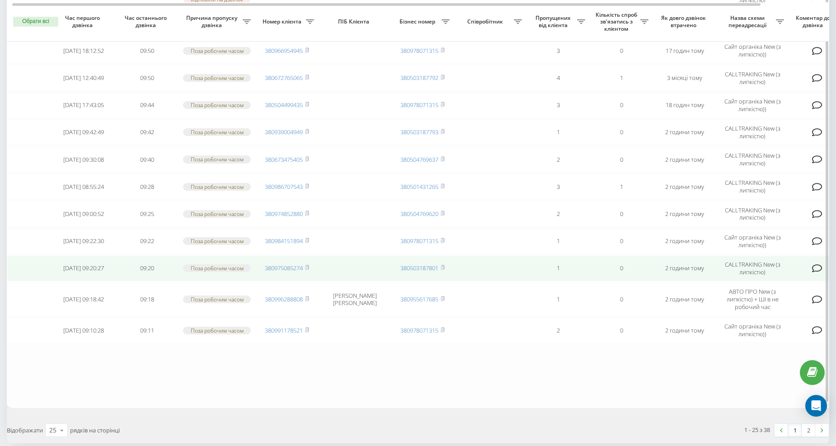
scroll to position [468, 0]
click at [308, 266] on rect at bounding box center [306, 268] width 3 height 4
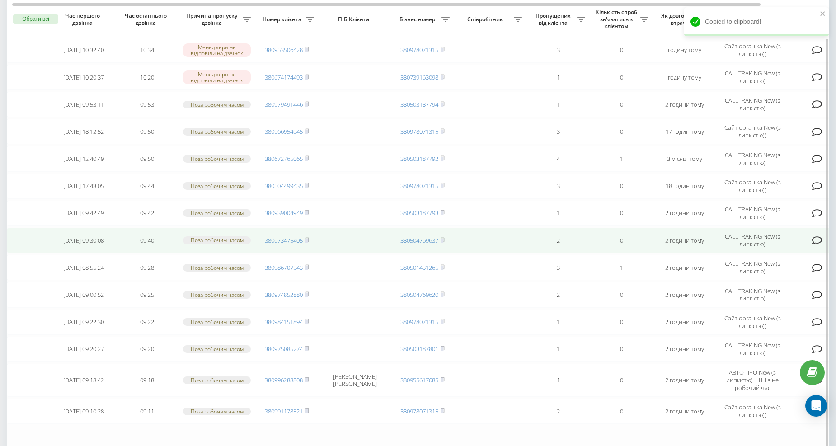
scroll to position [385, 0]
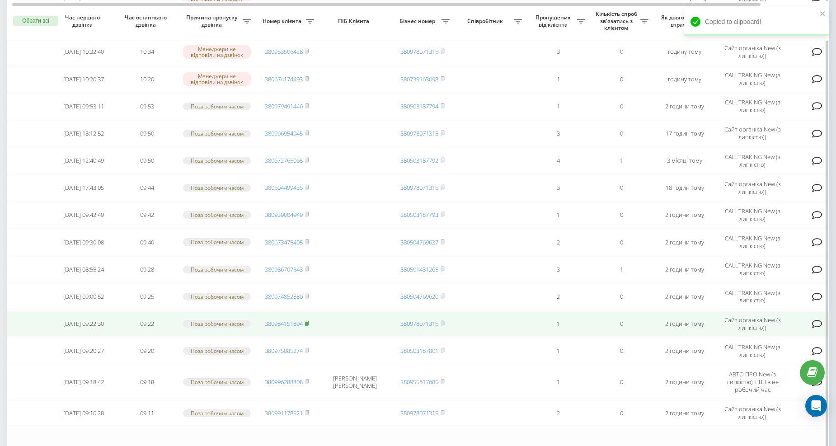
click at [308, 321] on icon at bounding box center [306, 323] width 3 height 4
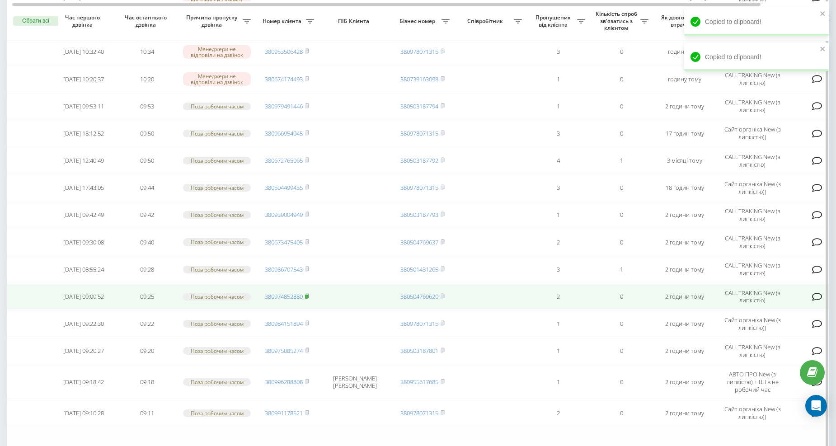
click at [308, 295] on rect at bounding box center [306, 297] width 3 height 4
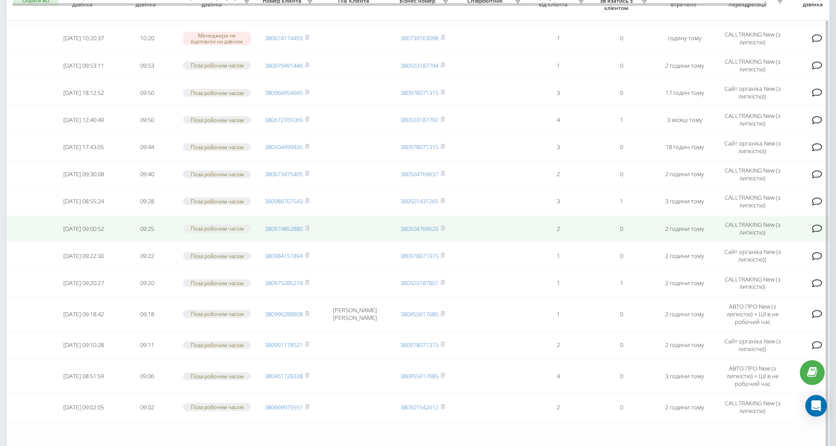
scroll to position [376, 0]
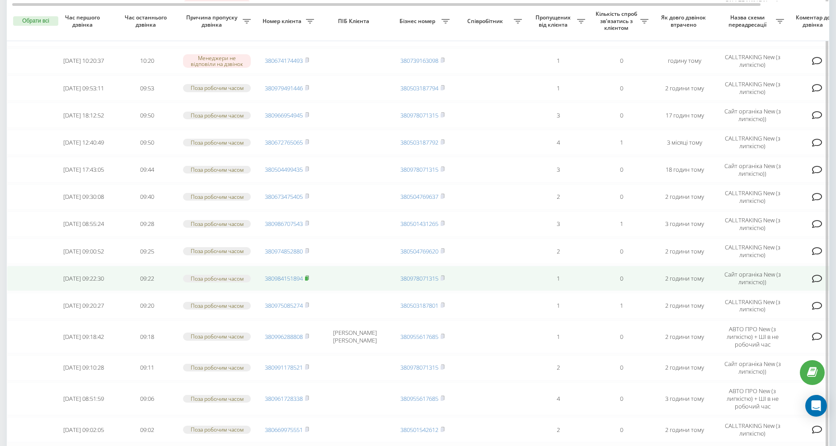
click at [306, 277] on rect at bounding box center [306, 279] width 3 height 4
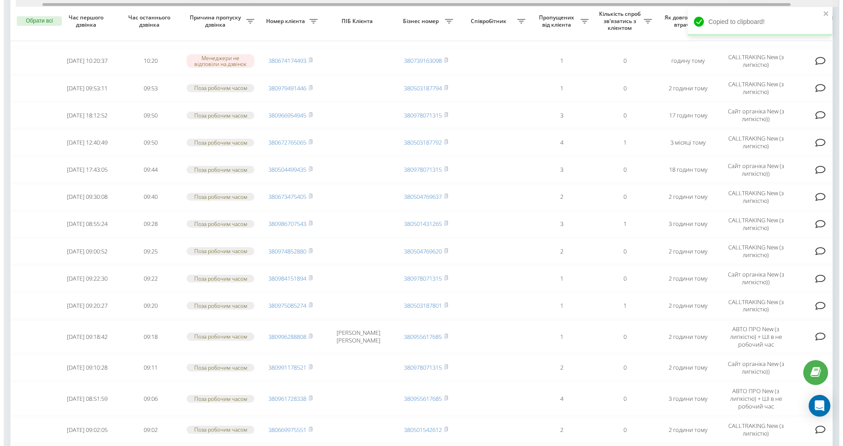
scroll to position [0, 81]
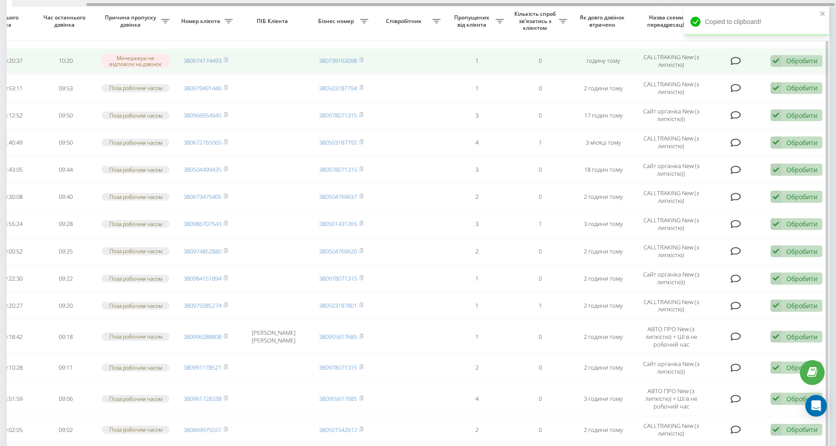
drag, startPoint x: 330, startPoint y: 3, endPoint x: 492, endPoint y: 48, distance: 168.1
click at [477, 5] on div at bounding box center [460, 4] width 748 height 3
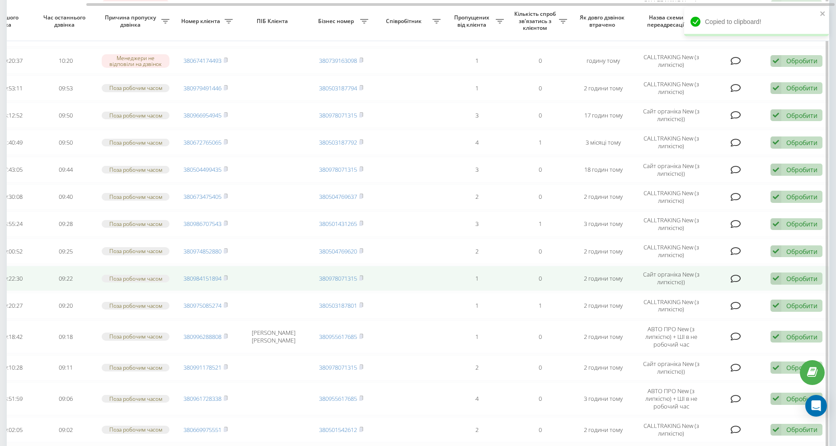
click at [812, 274] on div "Обробити" at bounding box center [801, 278] width 31 height 9
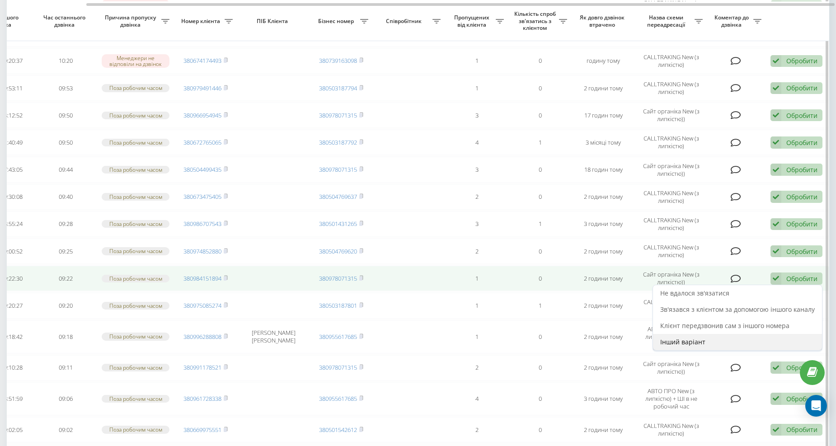
click at [710, 335] on div "Інший варіант" at bounding box center [737, 342] width 169 height 16
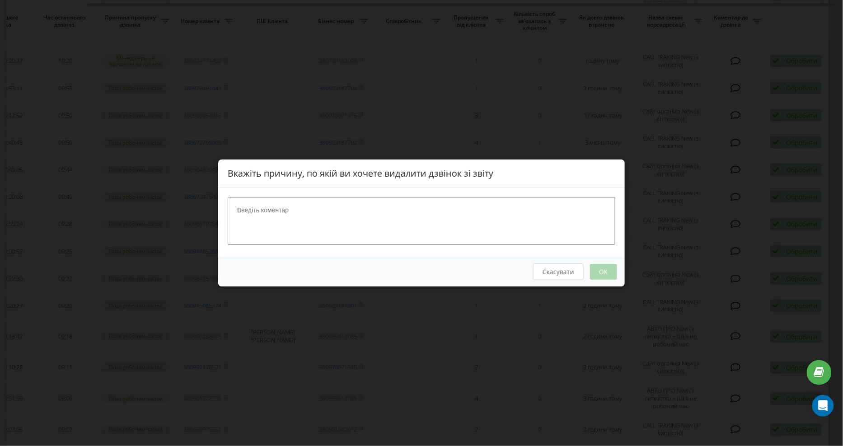
click at [299, 208] on textarea at bounding box center [422, 221] width 388 height 48
type textarea "набрала"
click at [604, 277] on button "OK" at bounding box center [603, 272] width 27 height 16
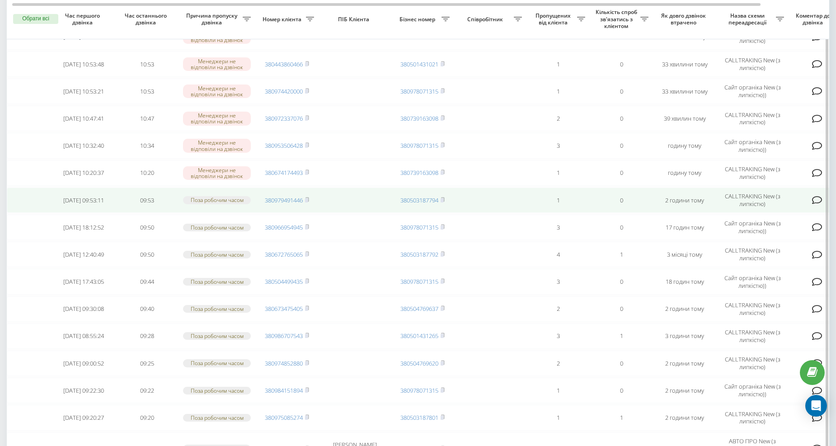
scroll to position [267, 0]
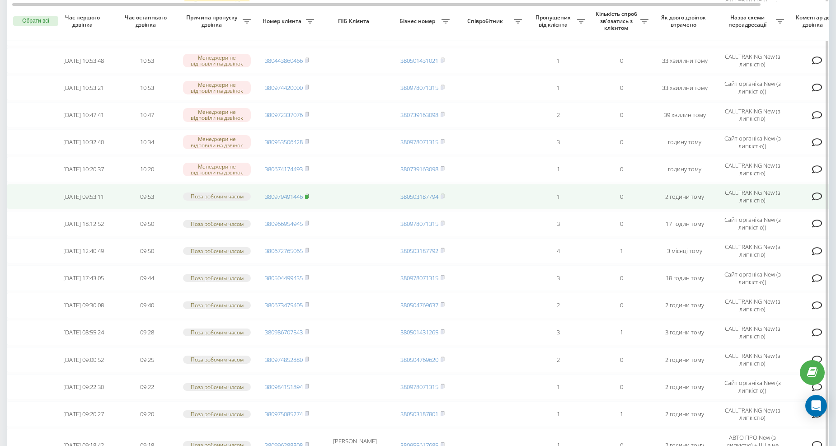
click at [308, 194] on rect at bounding box center [306, 196] width 3 height 4
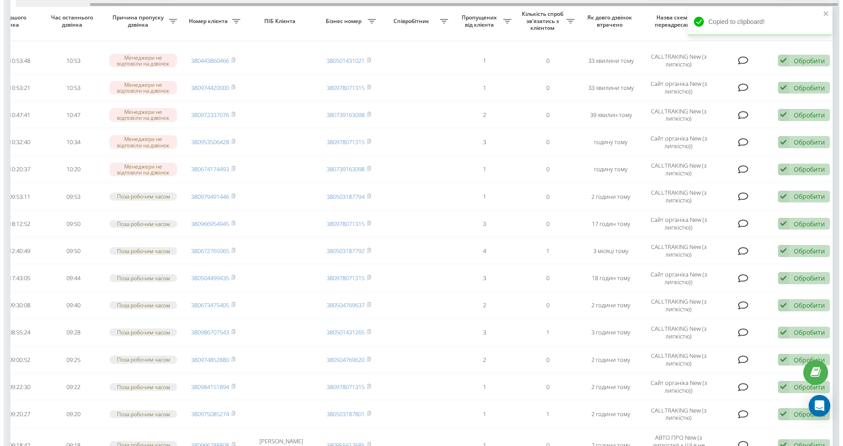
scroll to position [0, 81]
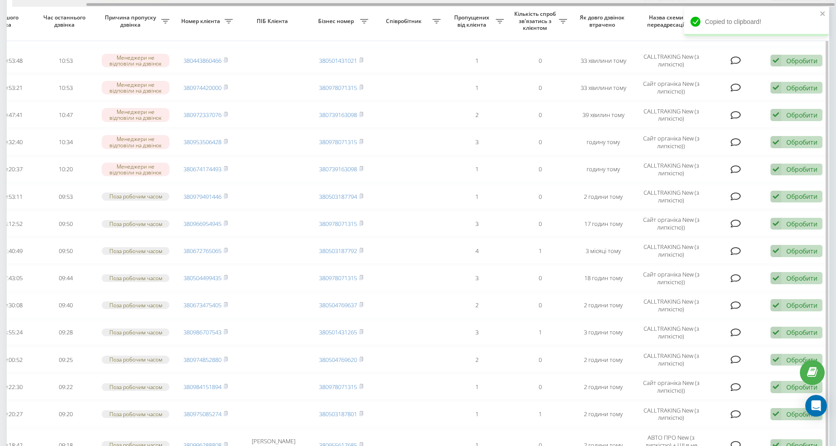
drag, startPoint x: 454, startPoint y: 3, endPoint x: 637, endPoint y: 39, distance: 187.4
click at [592, 8] on div "Обрати всі Час першого дзвінка Час останнього дзвінка Причина пропуску дзвінка …" at bounding box center [418, 205] width 822 height 821
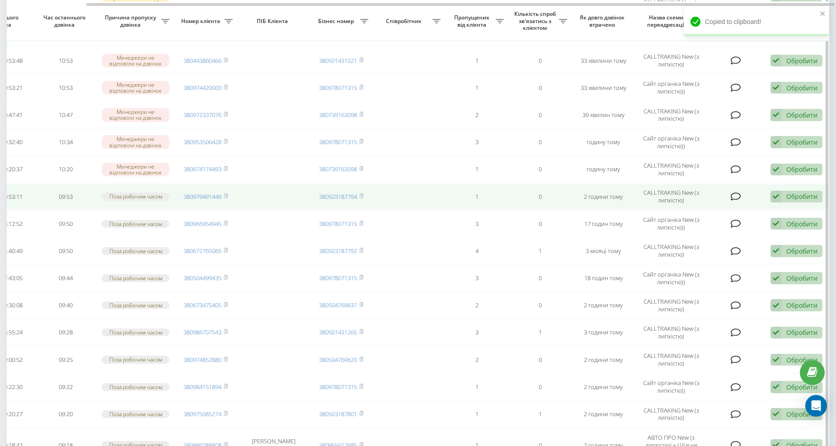
click at [786, 195] on div "Обробити" at bounding box center [801, 196] width 31 height 9
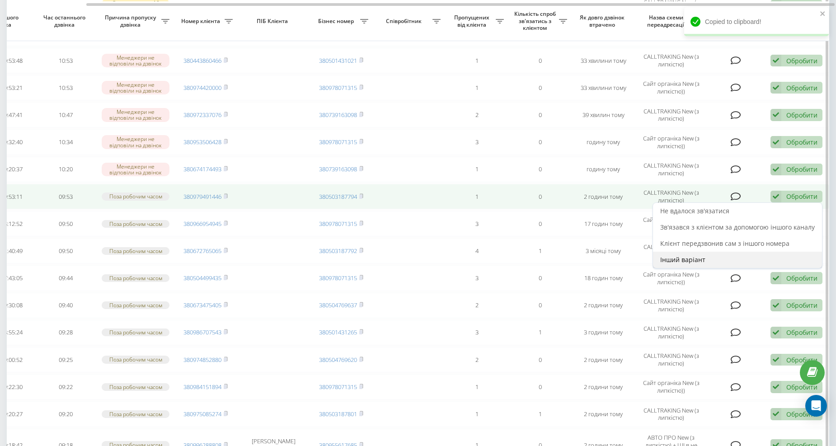
click at [694, 256] on span "Інший варіант" at bounding box center [682, 259] width 45 height 9
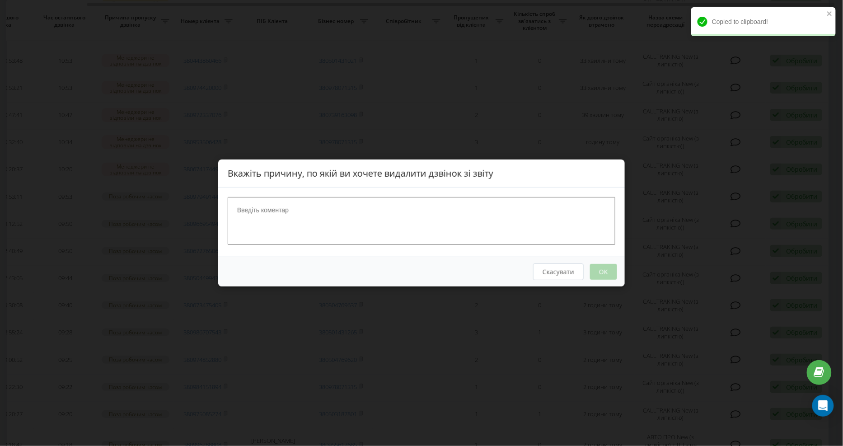
click at [376, 227] on textarea at bounding box center [422, 221] width 388 height 48
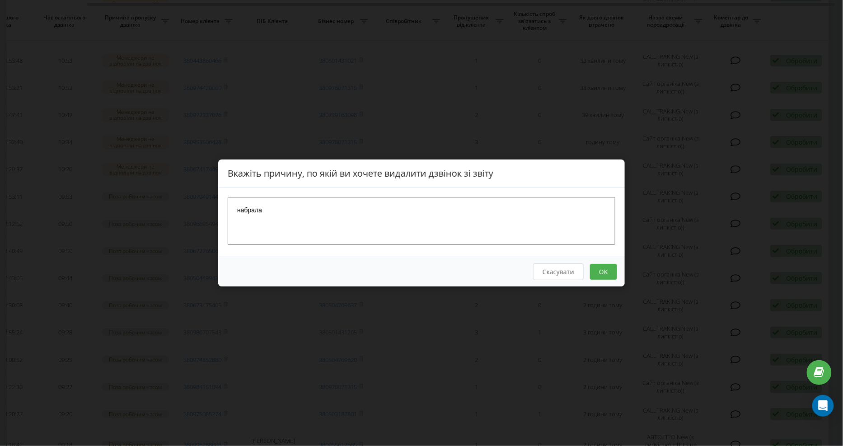
type textarea "набрала"
click at [599, 273] on button "OK" at bounding box center [603, 272] width 27 height 16
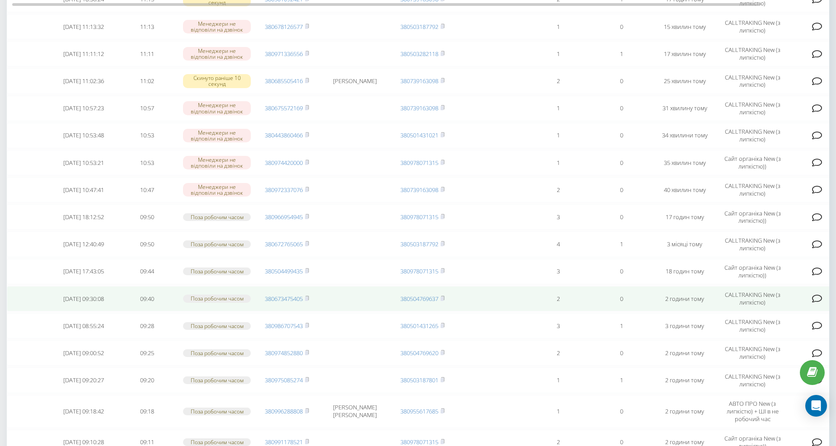
scroll to position [201, 0]
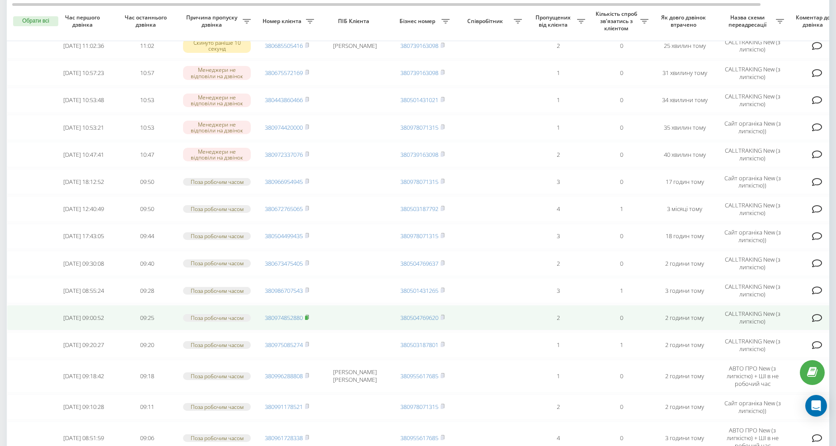
click at [309, 315] on icon at bounding box center [307, 316] width 4 height 5
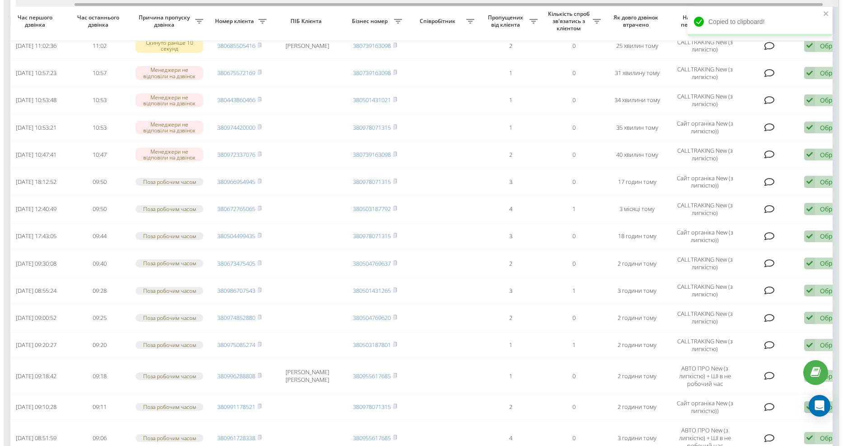
scroll to position [0, 81]
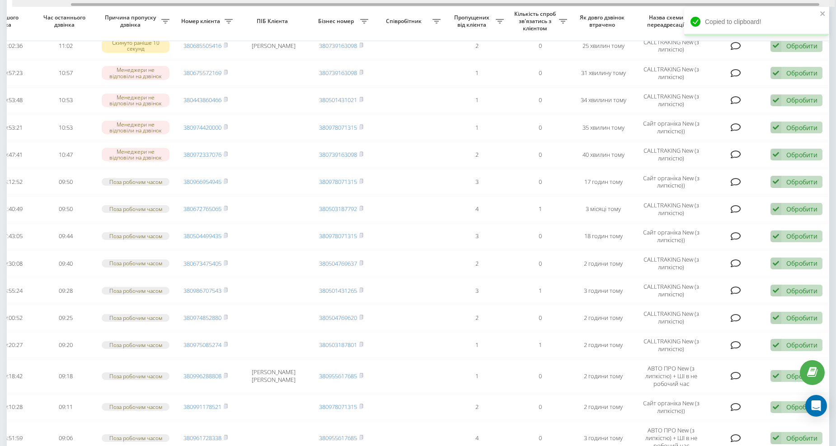
drag, startPoint x: 326, startPoint y: 3, endPoint x: 468, endPoint y: 8, distance: 142.0
click at [464, 8] on div "Обрати всі Час першого дзвінка Час останнього дзвінка Причина пропуску дзвінка …" at bounding box center [418, 284] width 822 height 844
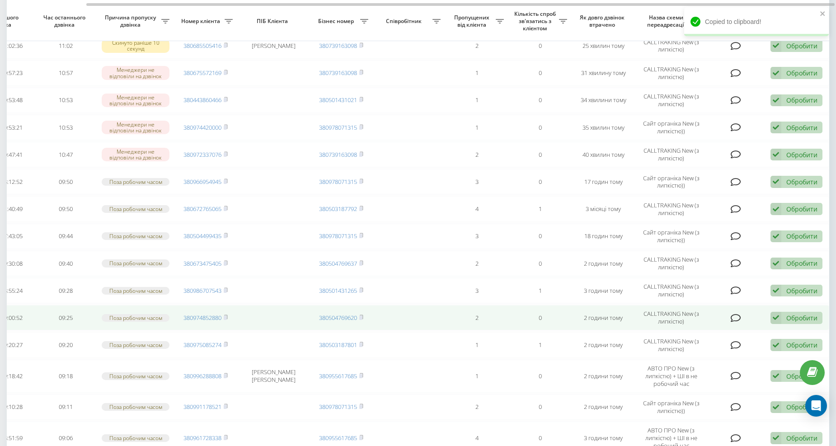
click at [793, 319] on div "Обробити Не вдалося зв'язатися Зв'язався з клієнтом за допомогою іншого каналу …" at bounding box center [796, 318] width 52 height 12
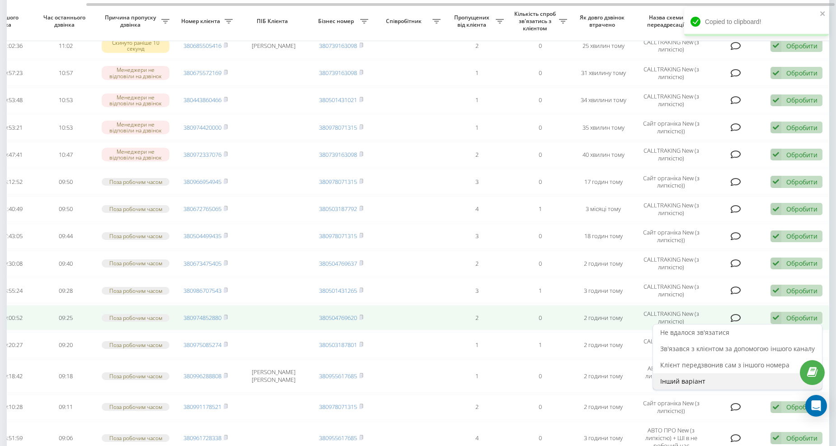
click at [704, 373] on div "Інший варіант" at bounding box center [737, 381] width 169 height 16
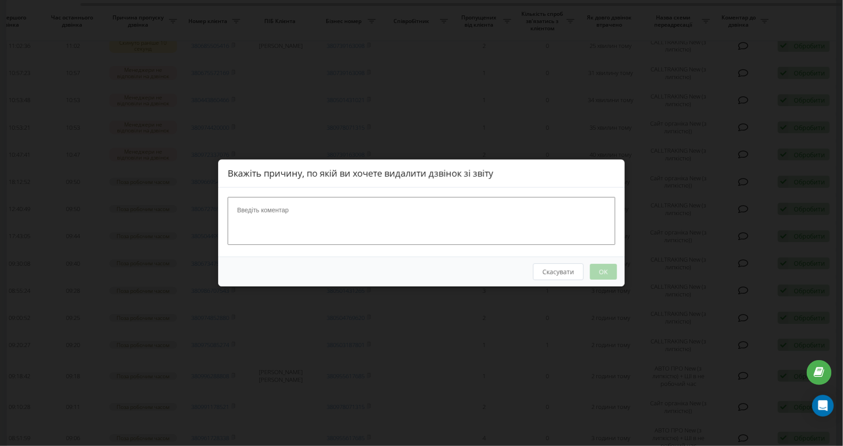
click at [357, 224] on textarea at bounding box center [422, 221] width 388 height 48
type textarea "набрала"
click at [583, 272] on button "Скасувати" at bounding box center [558, 271] width 51 height 17
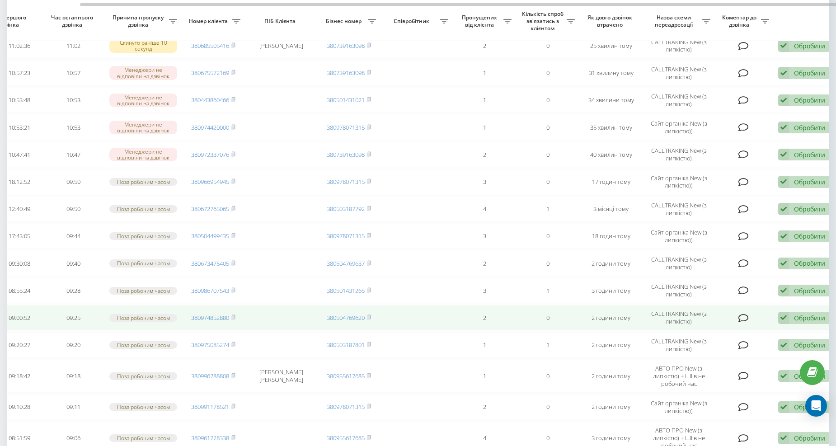
click at [801, 314] on div "Обробити" at bounding box center [809, 318] width 31 height 9
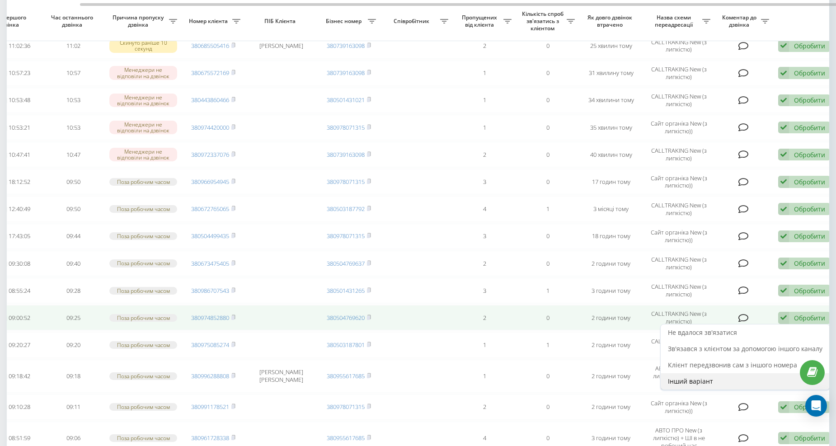
click at [682, 373] on div "Інший варіант" at bounding box center [745, 381] width 169 height 16
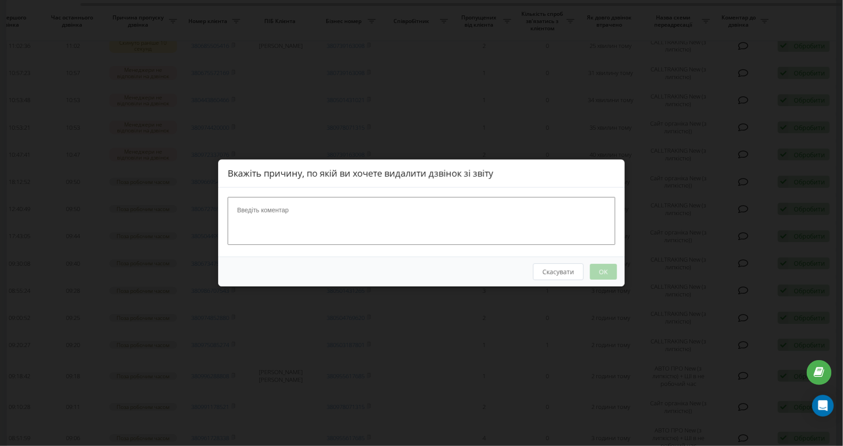
click at [299, 222] on textarea at bounding box center [422, 221] width 388 height 48
type textarea "набрала"
click at [596, 272] on button "OK" at bounding box center [603, 272] width 27 height 16
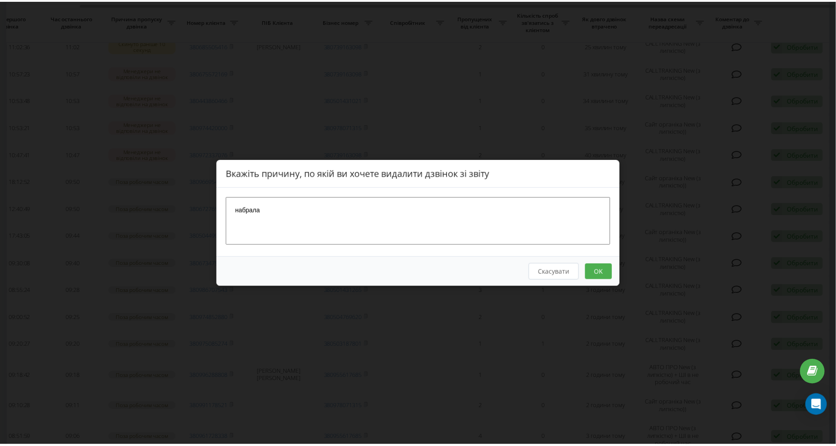
scroll to position [0, 0]
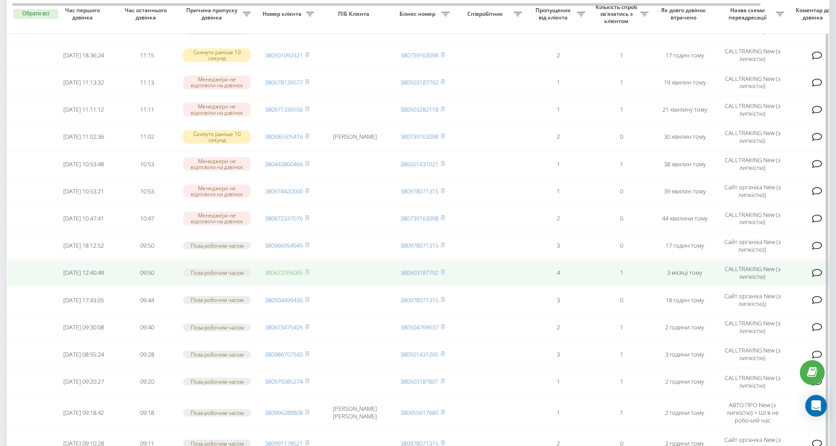
scroll to position [157, 0]
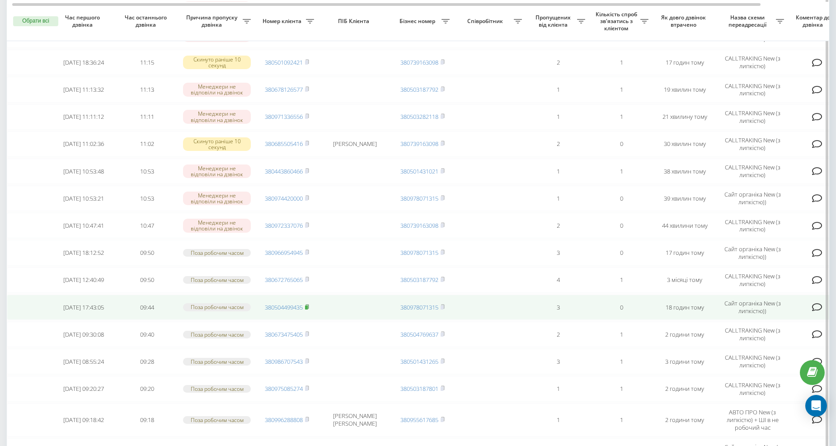
click at [307, 305] on rect at bounding box center [306, 307] width 3 height 4
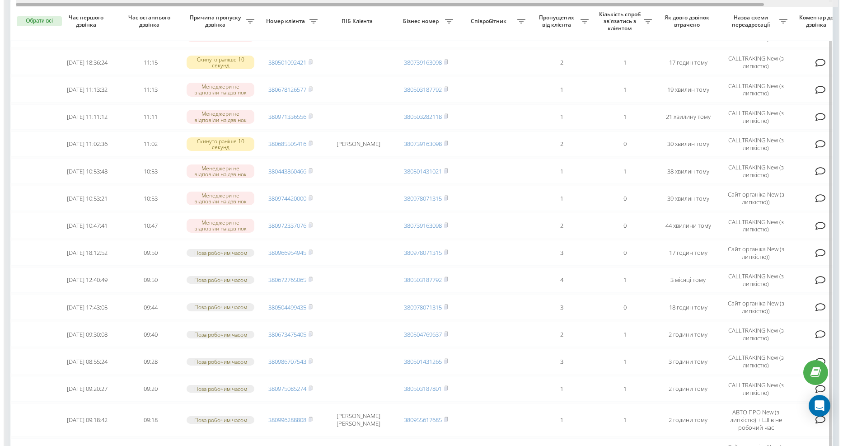
scroll to position [0, 81]
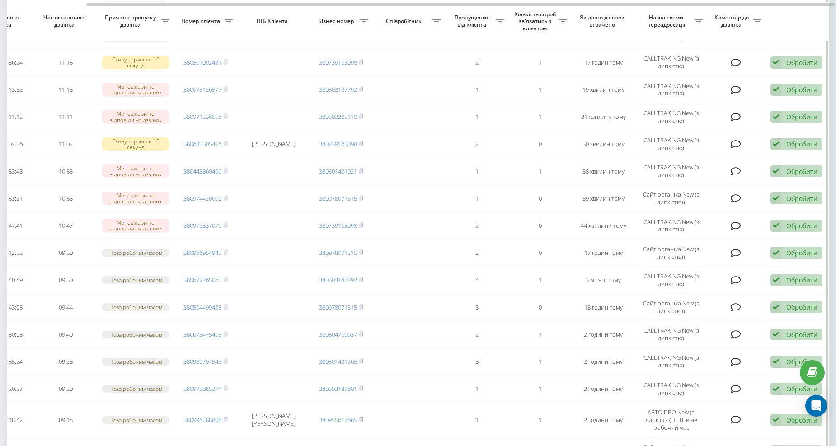
drag, startPoint x: 322, startPoint y: 2, endPoint x: 470, endPoint y: 30, distance: 150.7
click at [461, 3] on div at bounding box center [423, 3] width 822 height 7
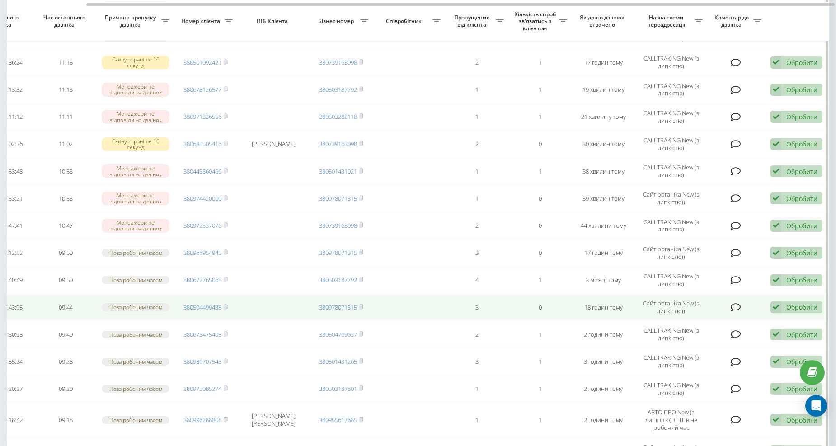
click at [807, 303] on div "Обробити" at bounding box center [801, 307] width 31 height 9
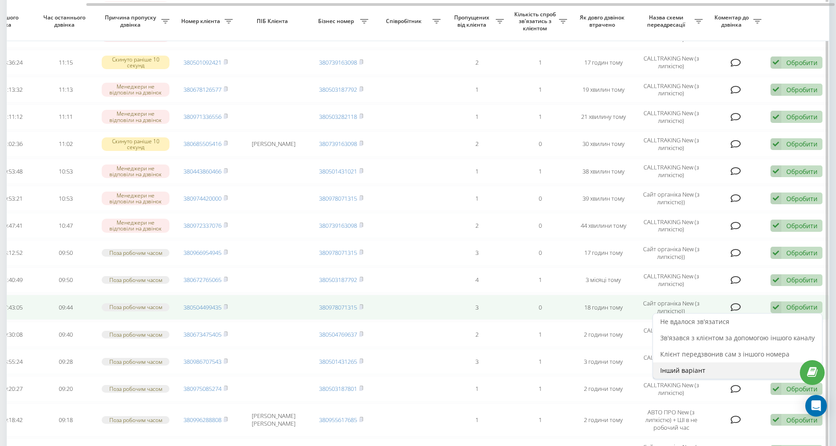
click at [692, 366] on span "Інший варіант" at bounding box center [682, 370] width 45 height 9
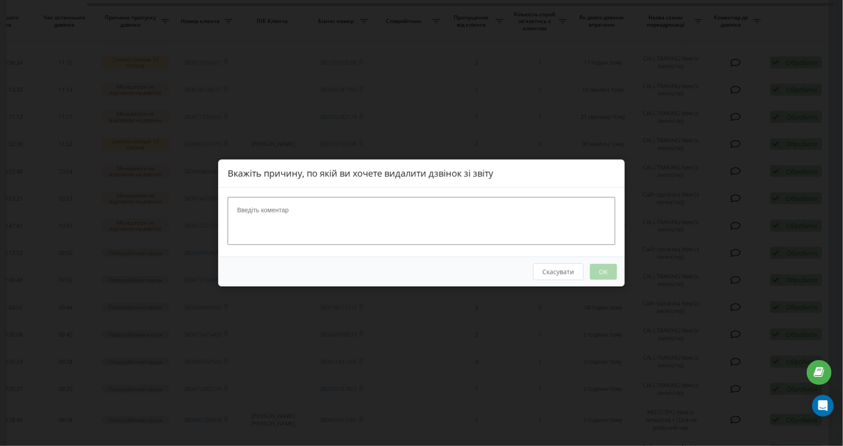
click at [346, 214] on textarea at bounding box center [422, 221] width 388 height 48
type textarea "набрала"
click at [609, 269] on button "OK" at bounding box center [603, 272] width 27 height 16
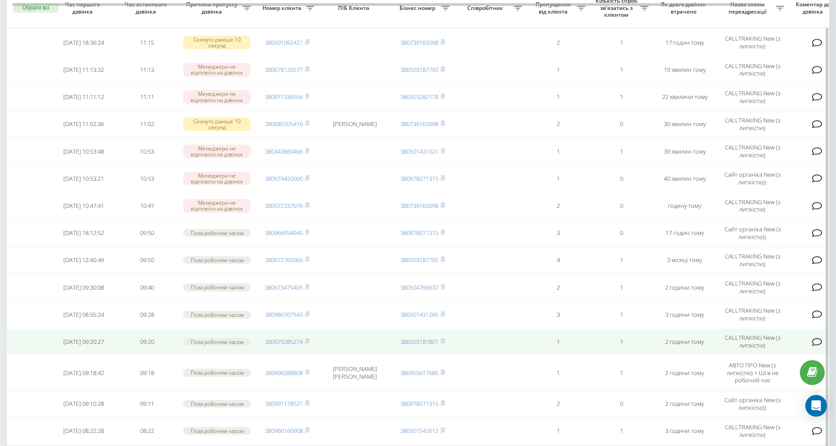
scroll to position [117, 0]
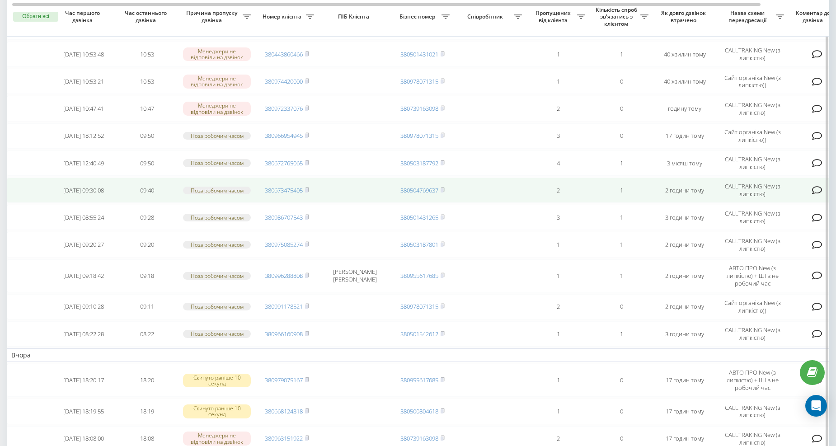
scroll to position [234, 0]
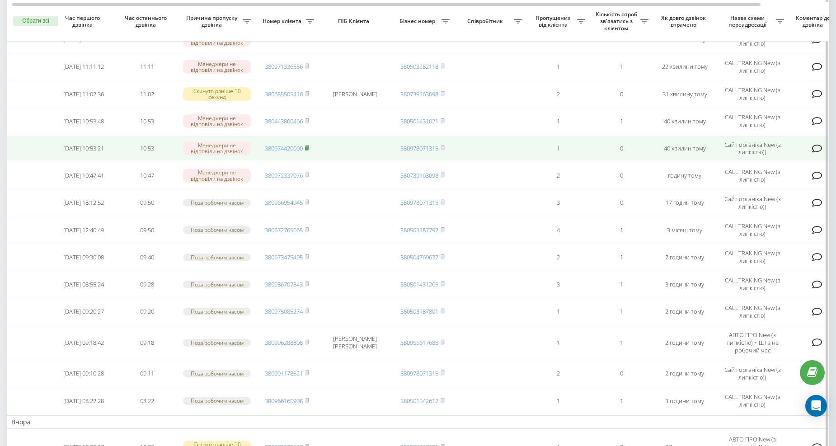
click at [309, 145] on icon at bounding box center [306, 147] width 3 height 4
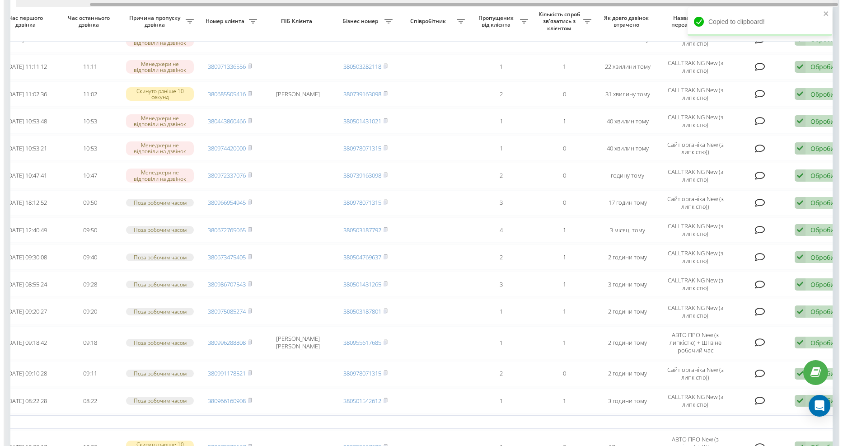
scroll to position [0, 81]
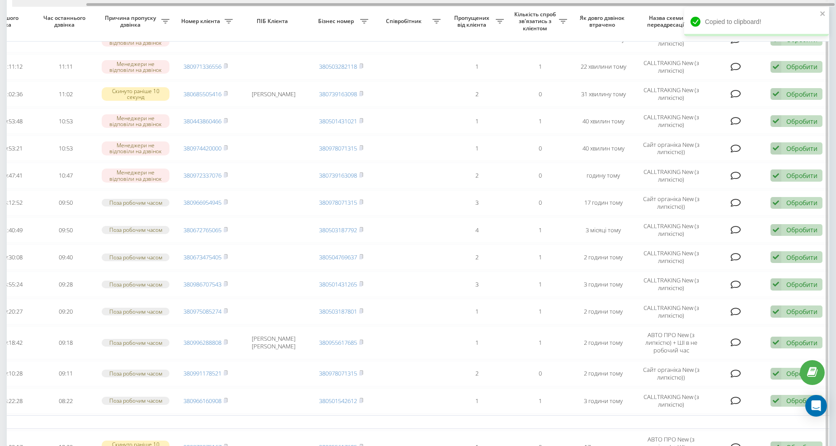
drag, startPoint x: 355, startPoint y: 3, endPoint x: 554, endPoint y: 0, distance: 199.3
click at [554, 0] on div at bounding box center [423, 3] width 822 height 7
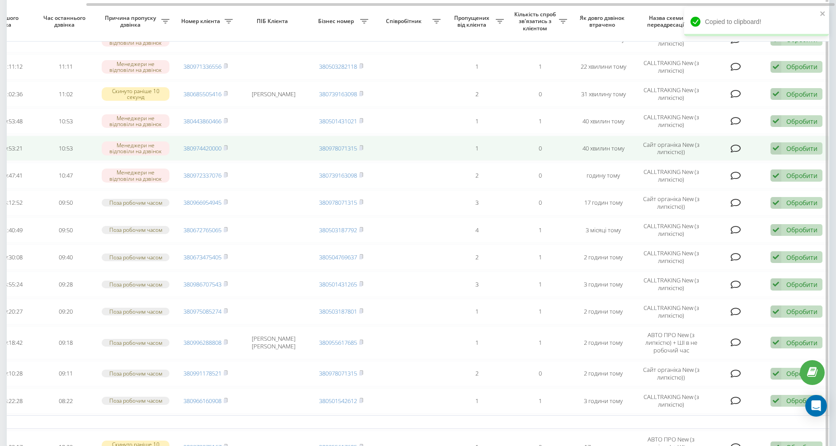
click at [800, 145] on div "Обробити" at bounding box center [801, 148] width 31 height 9
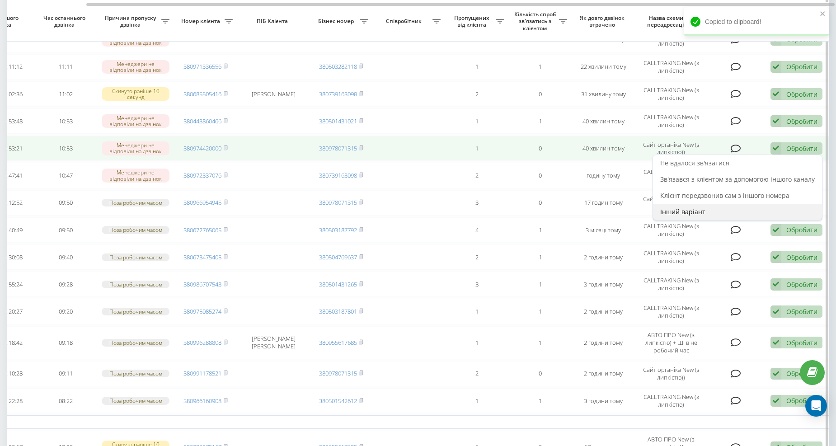
click at [671, 207] on span "Інший варіант" at bounding box center [682, 211] width 45 height 9
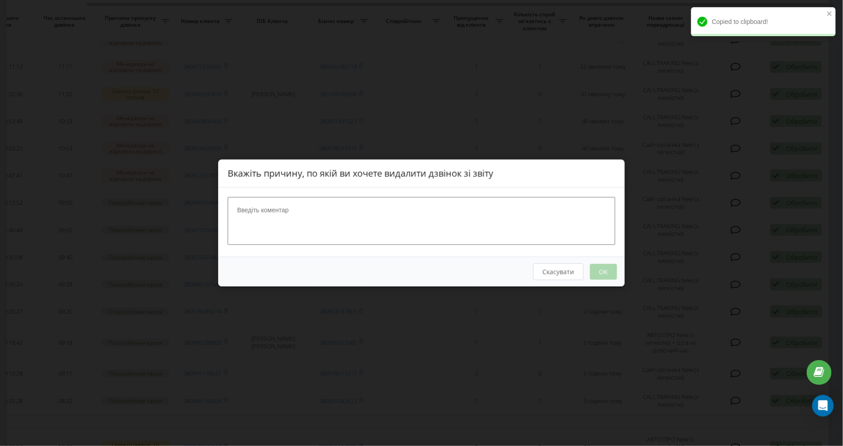
click at [303, 205] on textarea at bounding box center [422, 221] width 388 height 48
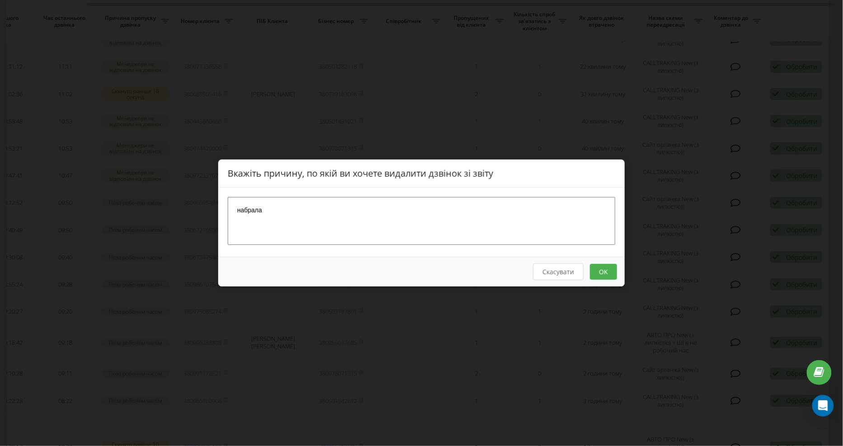
type textarea "набрала"
click at [610, 268] on button "OK" at bounding box center [603, 272] width 27 height 16
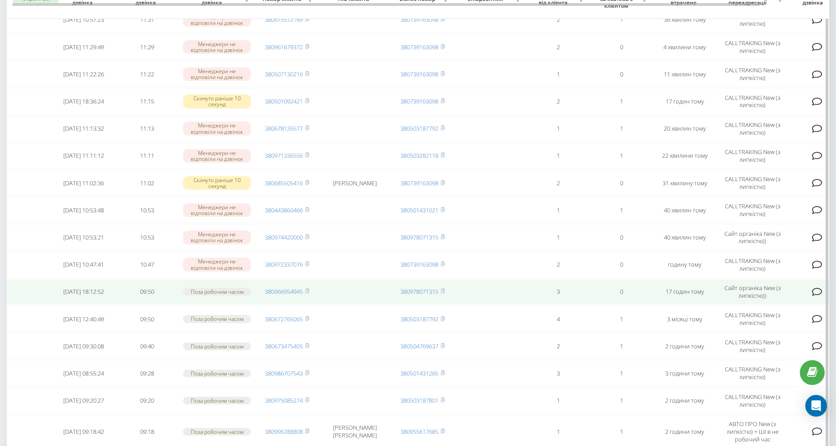
scroll to position [184, 0]
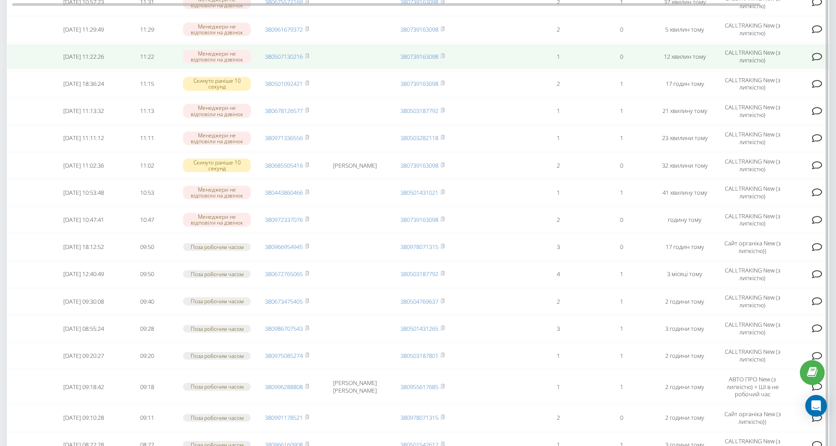
scroll to position [167, 0]
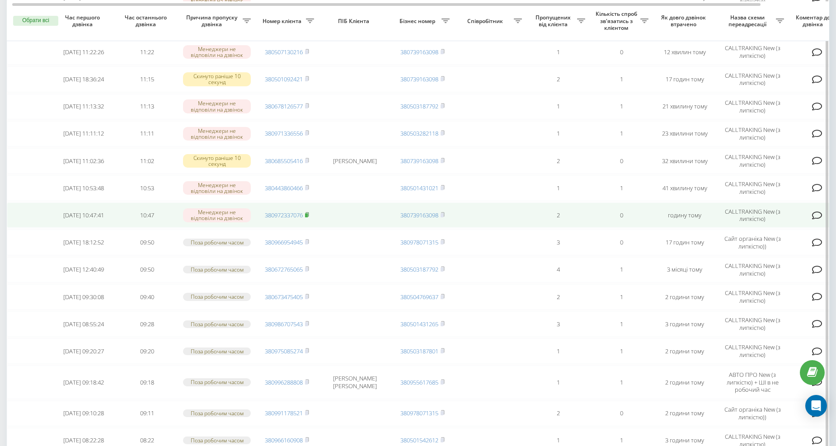
click at [307, 214] on rect at bounding box center [306, 215] width 3 height 4
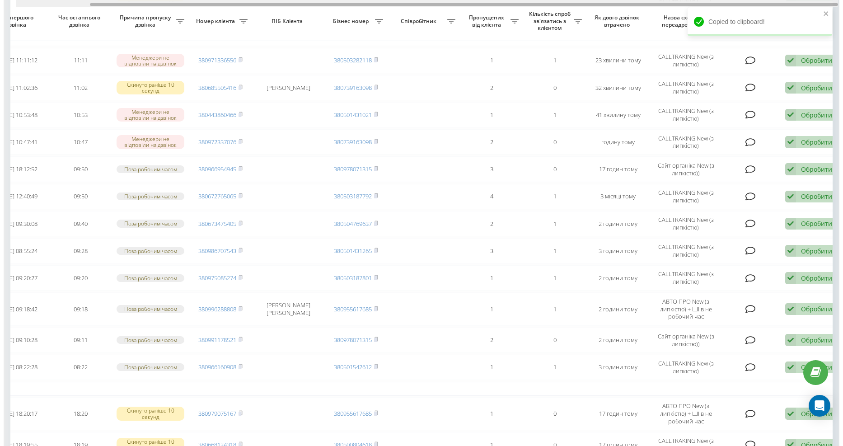
scroll to position [0, 81]
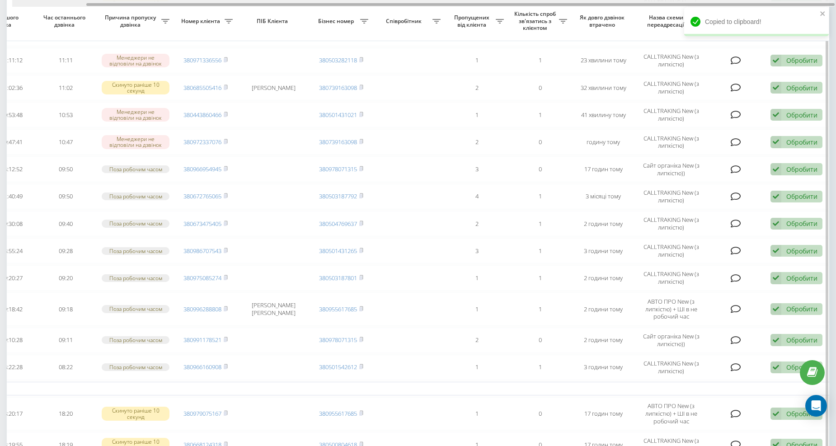
drag, startPoint x: 317, startPoint y: 5, endPoint x: 490, endPoint y: 7, distance: 172.6
click at [463, 3] on div at bounding box center [460, 4] width 748 height 3
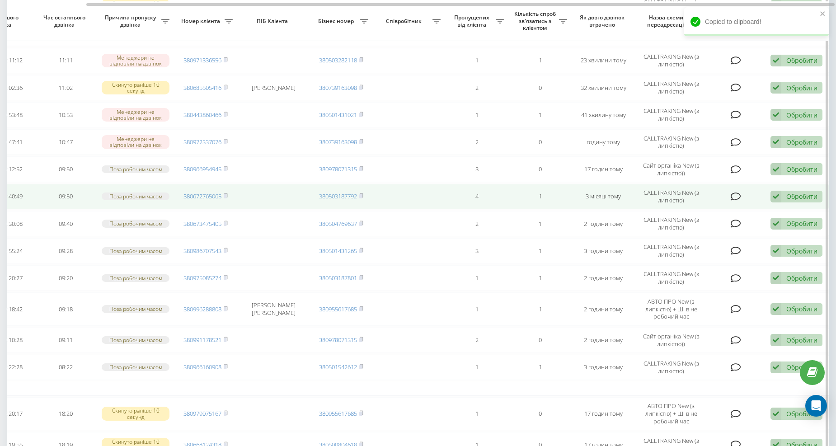
click at [791, 193] on div "Обробити" at bounding box center [801, 196] width 31 height 9
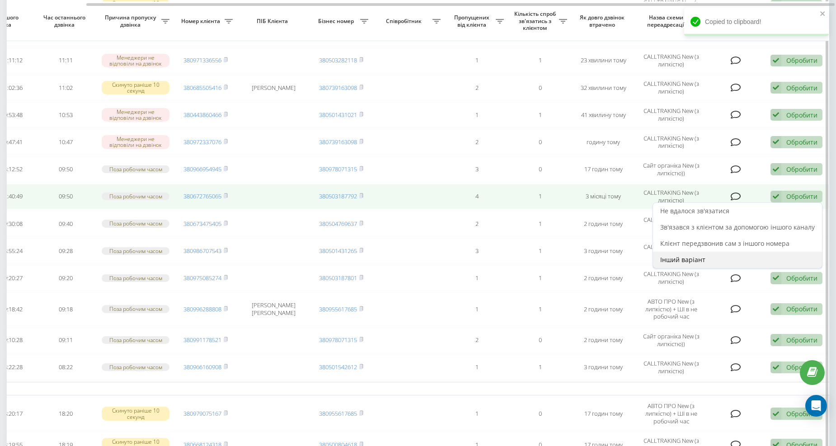
click at [688, 260] on span "Інший варіант" at bounding box center [682, 259] width 45 height 9
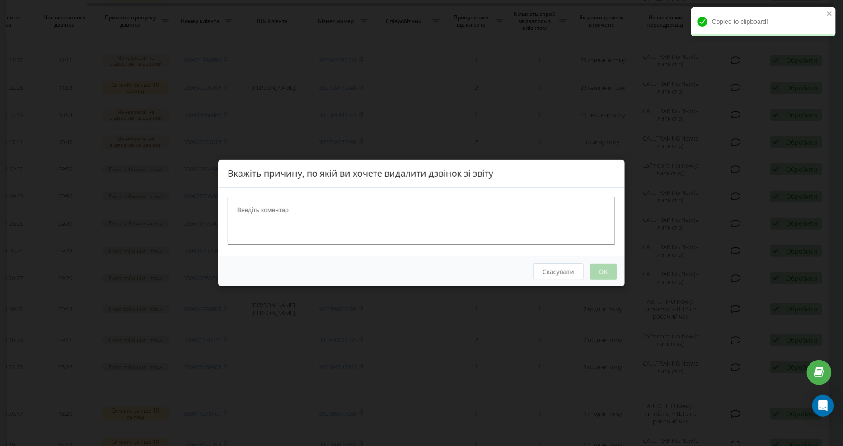
click at [355, 208] on textarea at bounding box center [422, 221] width 388 height 48
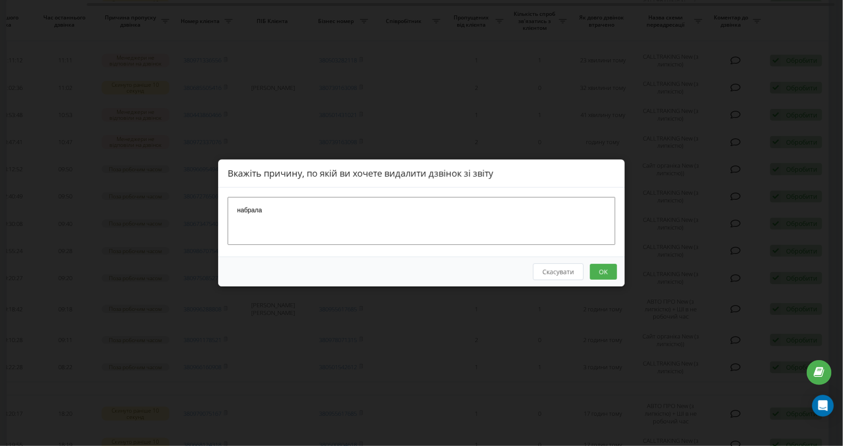
type textarea "набрала"
click at [596, 271] on button "OK" at bounding box center [603, 272] width 27 height 16
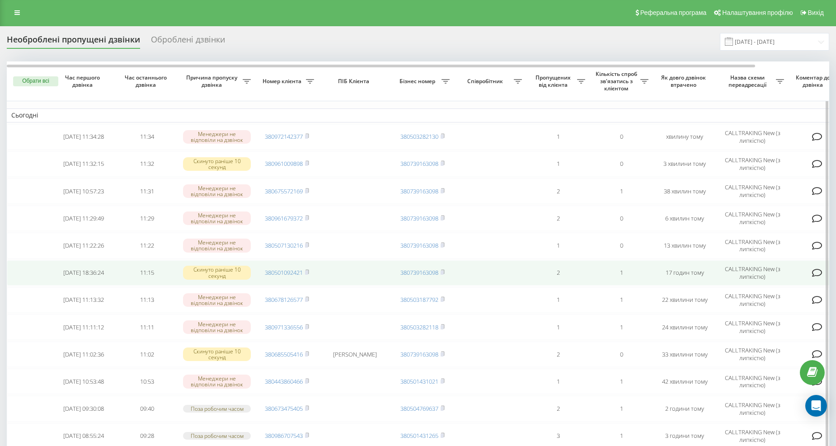
scroll to position [0, 0]
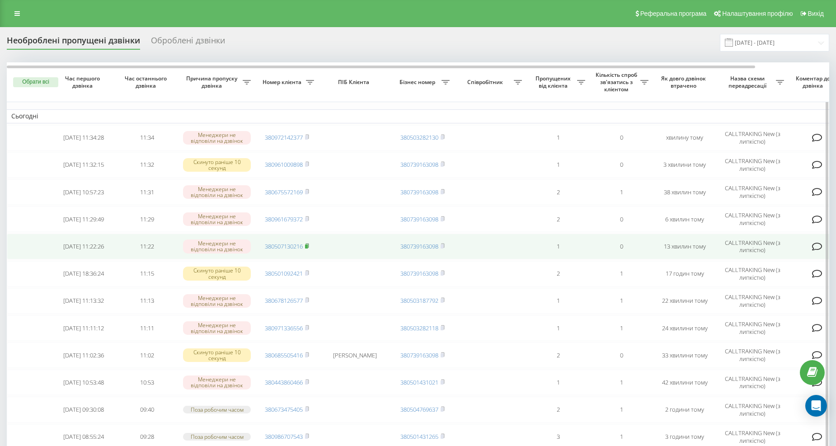
click at [305, 245] on icon at bounding box center [307, 245] width 4 height 5
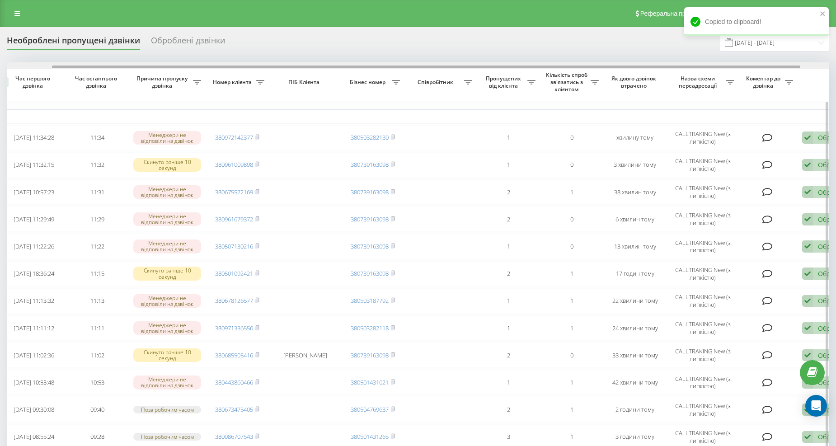
scroll to position [0, 81]
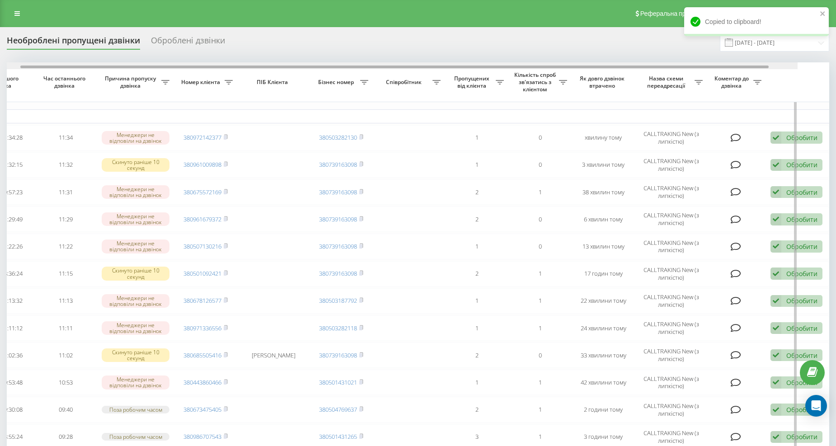
drag, startPoint x: 389, startPoint y: 68, endPoint x: 555, endPoint y: 70, distance: 165.8
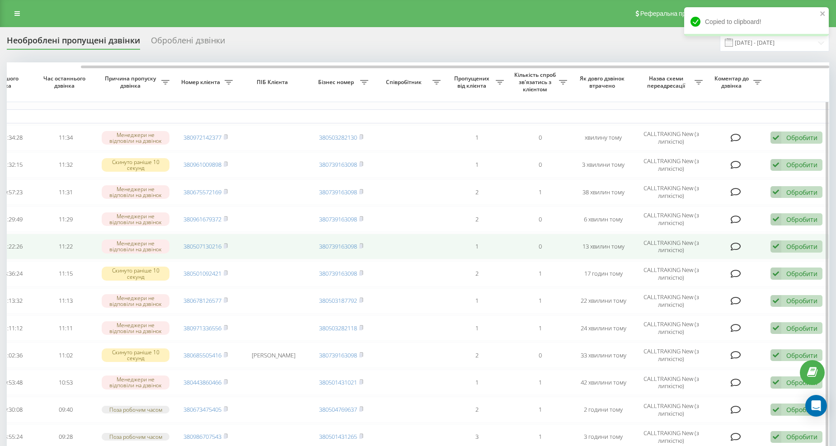
click at [801, 247] on div "Обробити" at bounding box center [801, 246] width 31 height 9
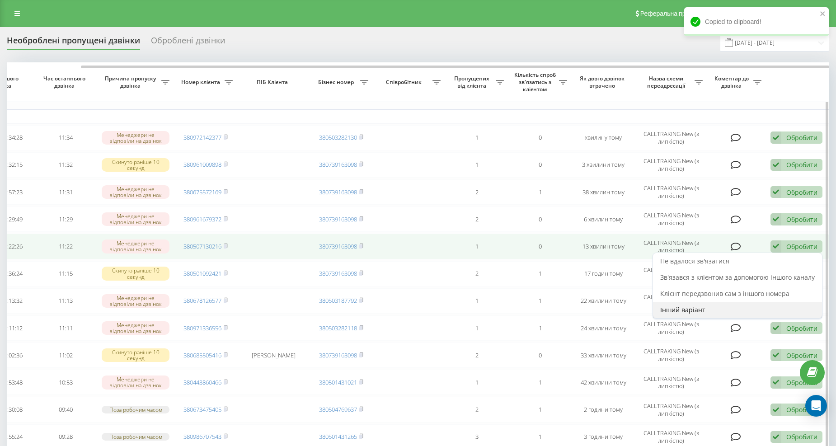
click at [697, 304] on div "Інший варіант" at bounding box center [737, 310] width 169 height 16
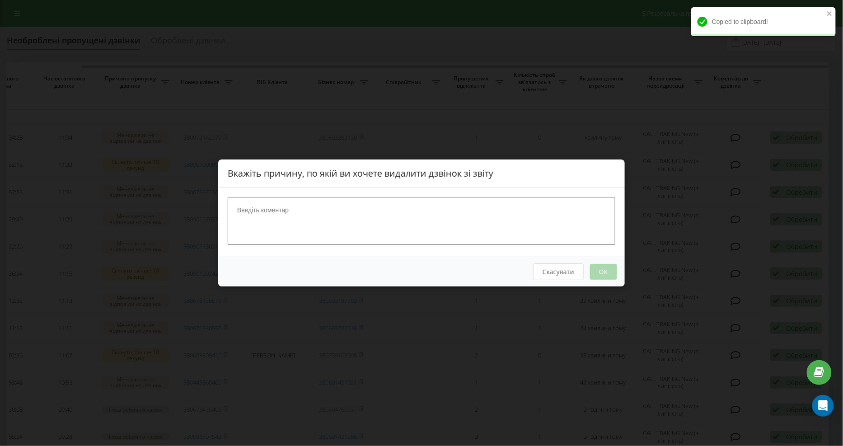
click at [330, 211] on textarea at bounding box center [422, 221] width 388 height 48
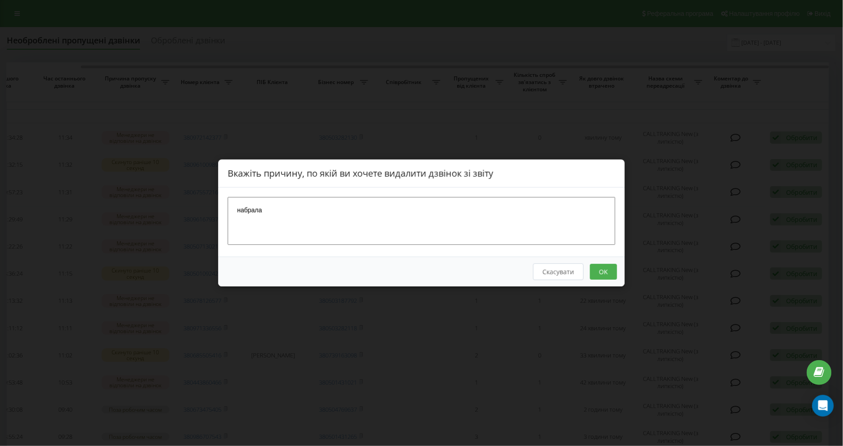
type textarea "набрала"
click at [610, 277] on button "OK" at bounding box center [603, 272] width 27 height 16
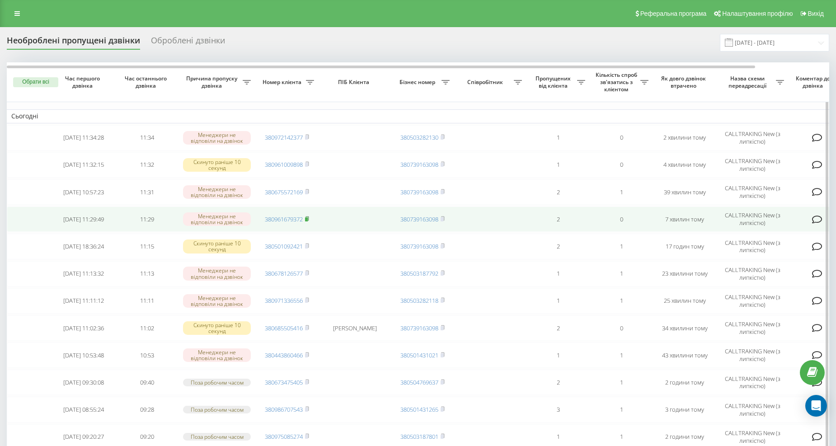
click at [306, 218] on rect at bounding box center [306, 219] width 3 height 4
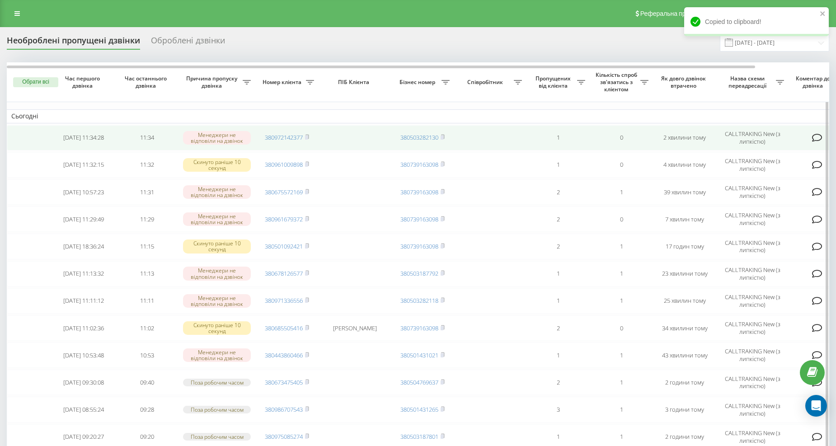
scroll to position [19, 0]
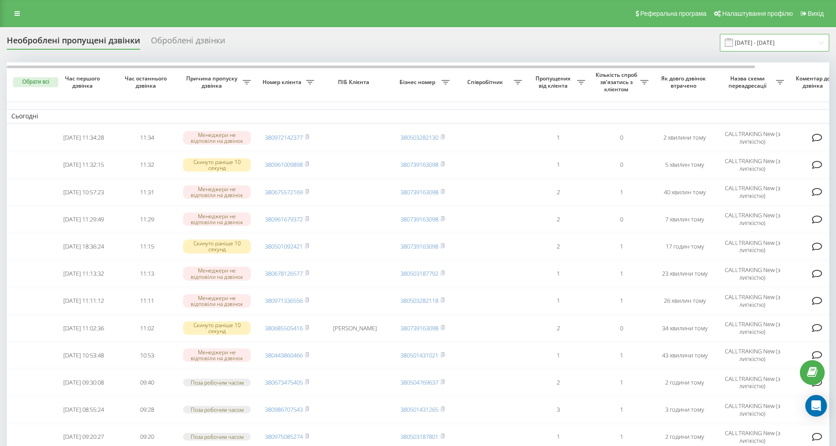
click at [745, 34] on input "[DATE] - [DATE]" at bounding box center [774, 43] width 109 height 18
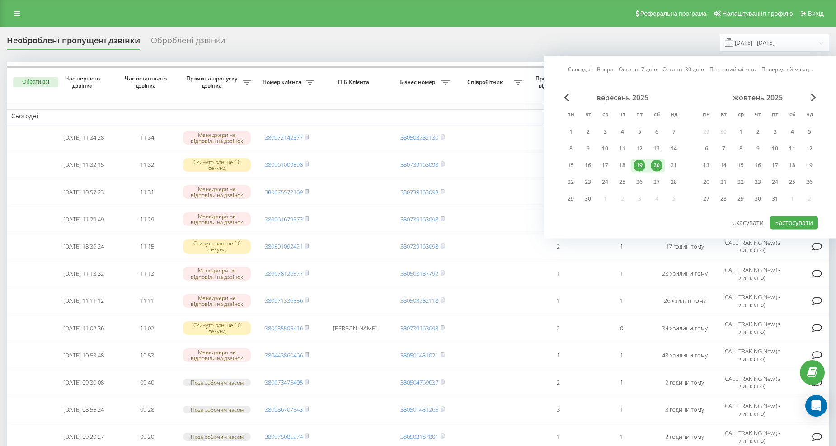
click at [661, 164] on div "20" at bounding box center [657, 165] width 12 height 12
click at [788, 222] on button "Застосувати" at bounding box center [794, 222] width 48 height 13
type input "[DATE] - [DATE]"
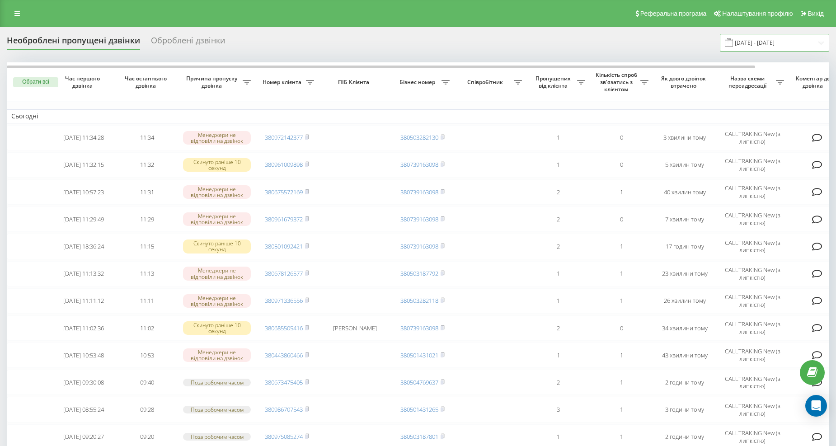
click at [755, 35] on input "[DATE] - [DATE]" at bounding box center [774, 43] width 109 height 18
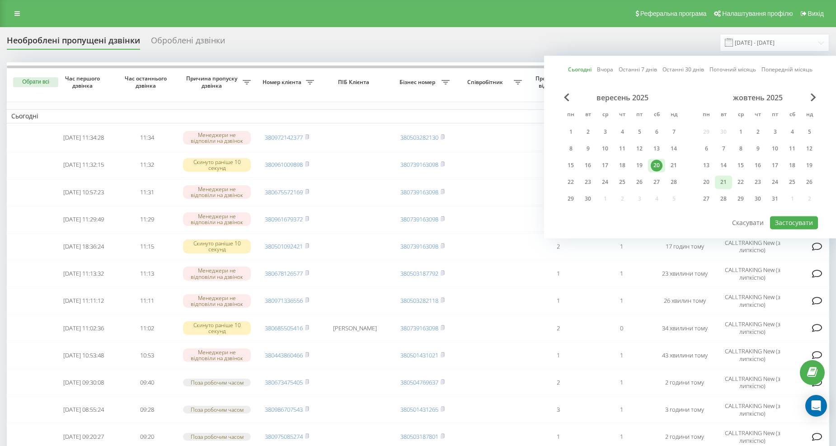
click at [657, 165] on div "20" at bounding box center [657, 165] width 12 height 12
click at [779, 217] on button "Застосувати" at bounding box center [794, 222] width 48 height 13
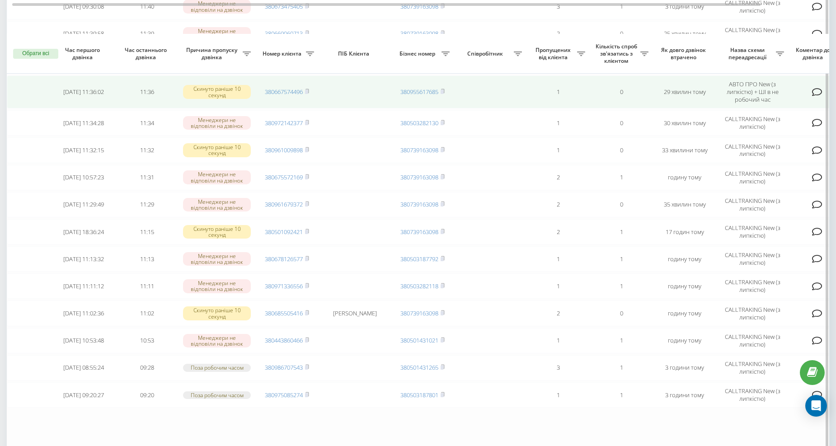
scroll to position [351, 0]
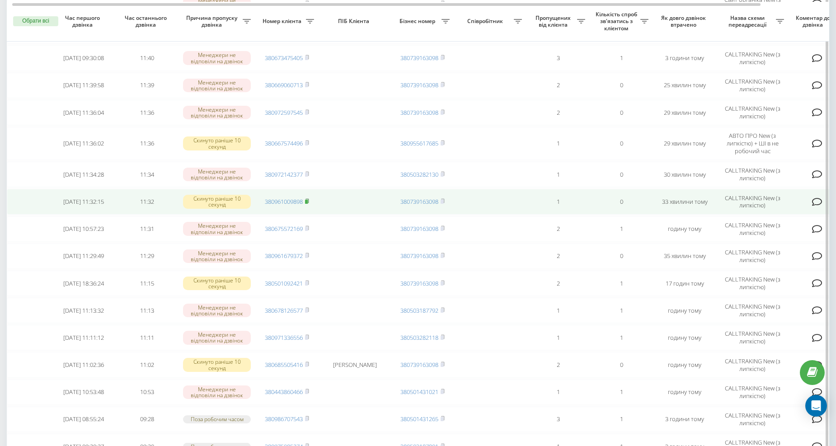
click at [308, 200] on rect at bounding box center [306, 202] width 3 height 4
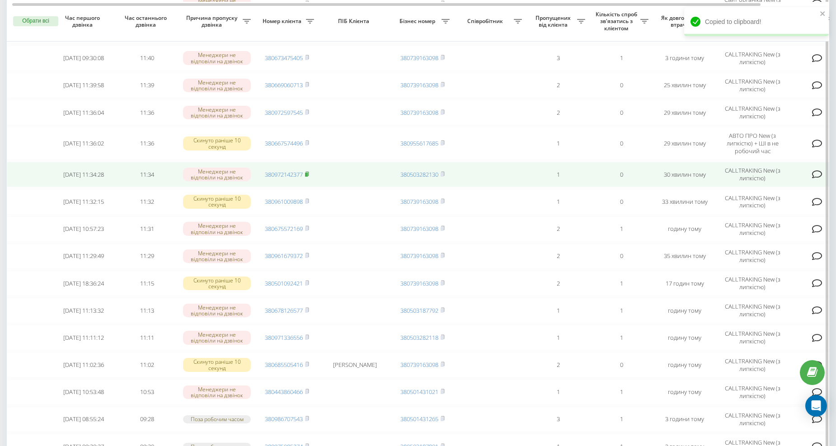
click at [309, 172] on icon at bounding box center [306, 174] width 3 height 4
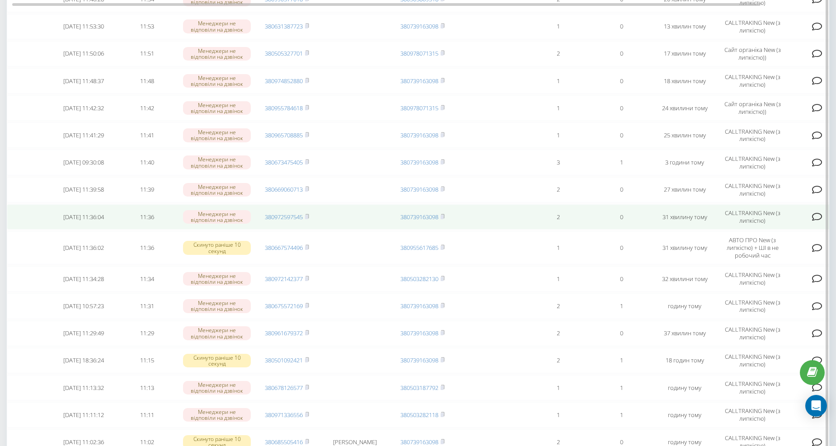
scroll to position [192, 0]
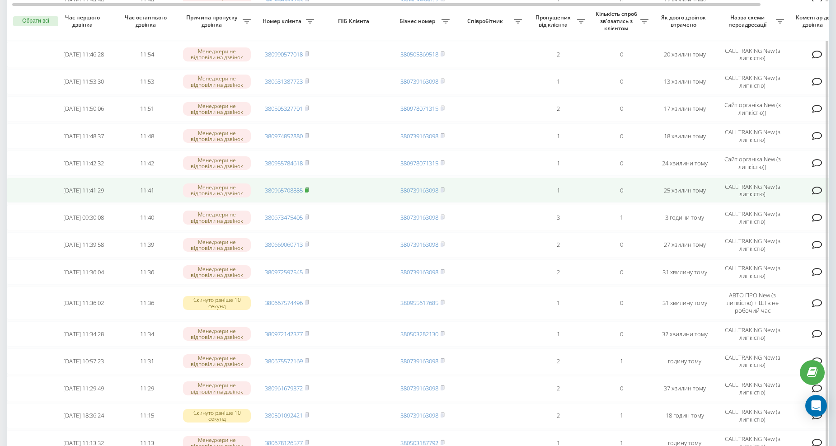
click at [308, 188] on rect at bounding box center [306, 190] width 3 height 4
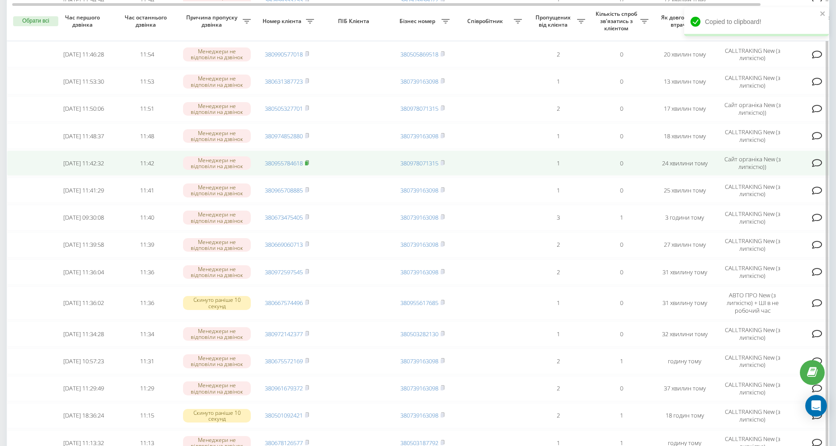
click at [308, 161] on rect at bounding box center [306, 163] width 3 height 4
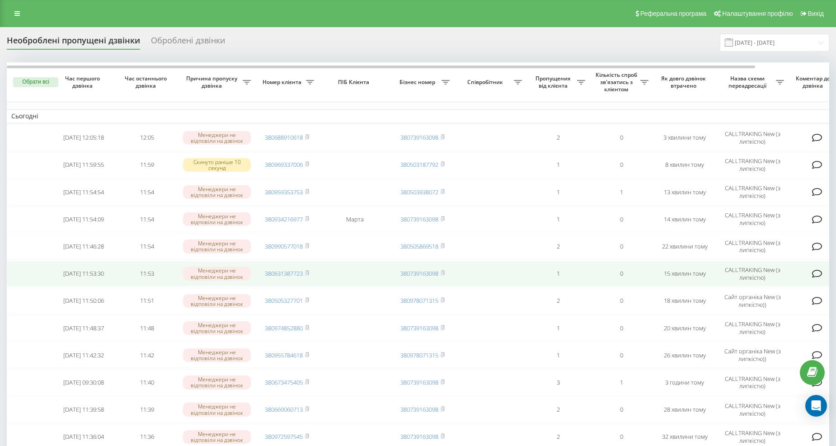
click at [312, 272] on td "380631387723" at bounding box center [286, 273] width 63 height 25
click at [308, 272] on rect at bounding box center [306, 274] width 3 height 4
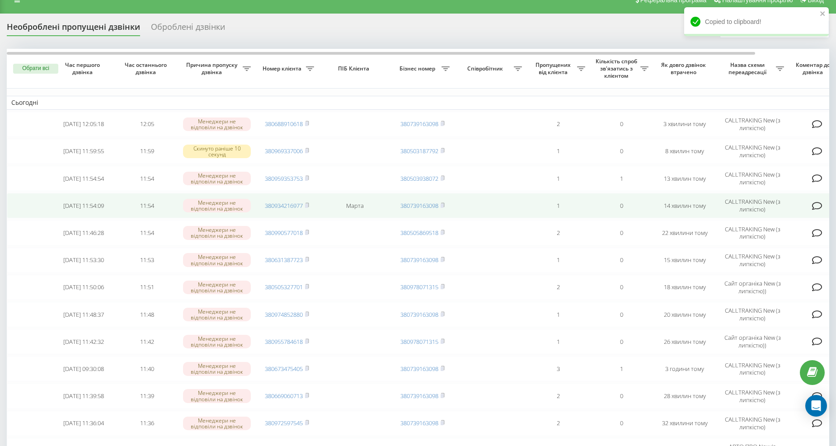
scroll to position [16, 0]
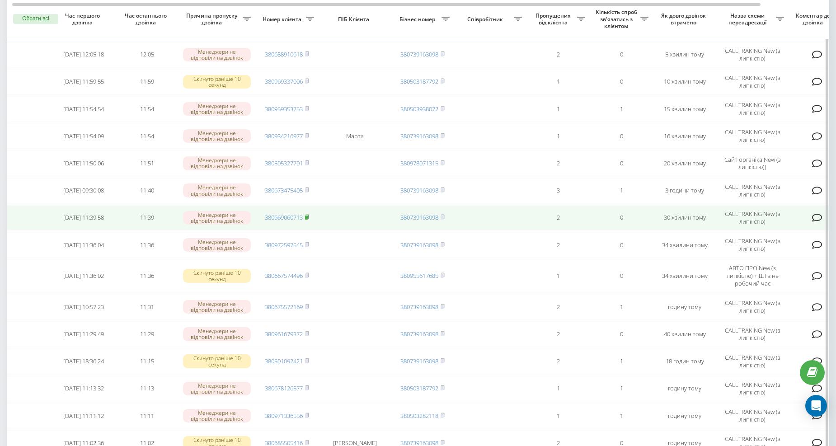
scroll to position [84, 0]
click at [305, 214] on span "380669060713" at bounding box center [287, 217] width 44 height 8
click at [307, 214] on icon at bounding box center [307, 216] width 4 height 5
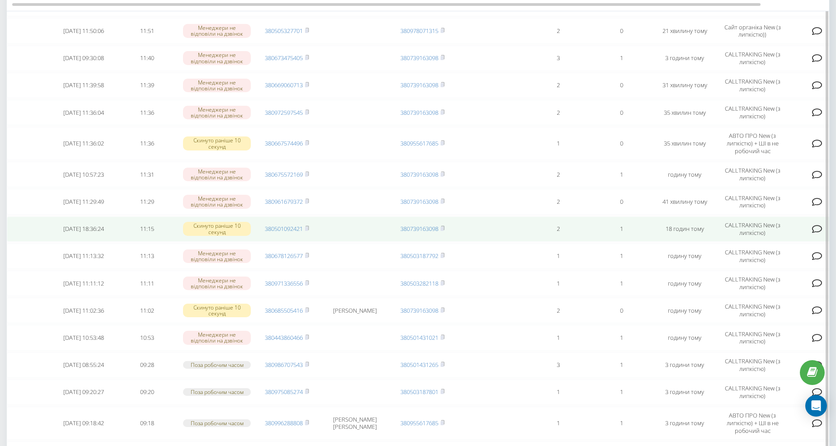
scroll to position [168, 0]
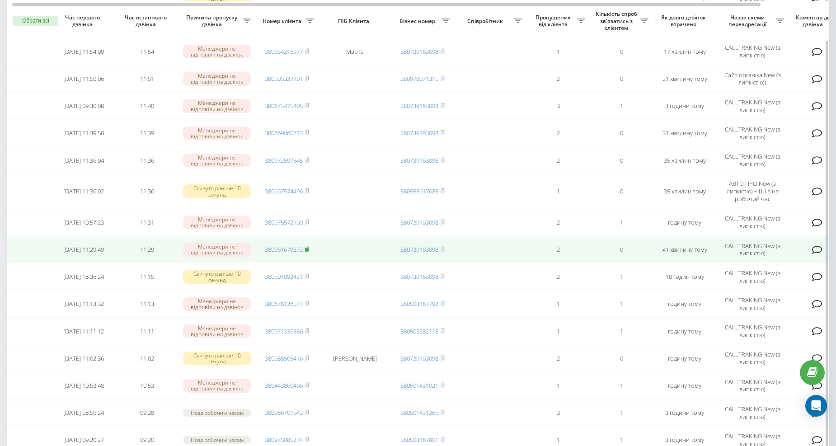
click at [309, 247] on icon at bounding box center [306, 249] width 3 height 4
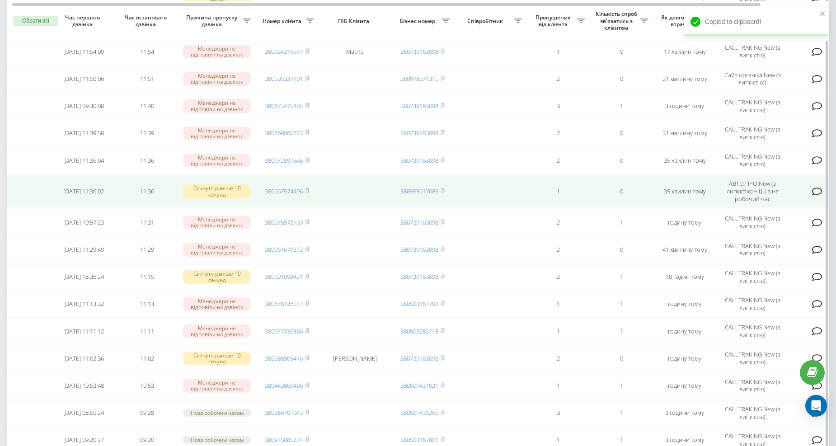
click at [310, 187] on td "380667574496" at bounding box center [286, 191] width 63 height 33
click at [306, 190] on rect at bounding box center [306, 191] width 3 height 4
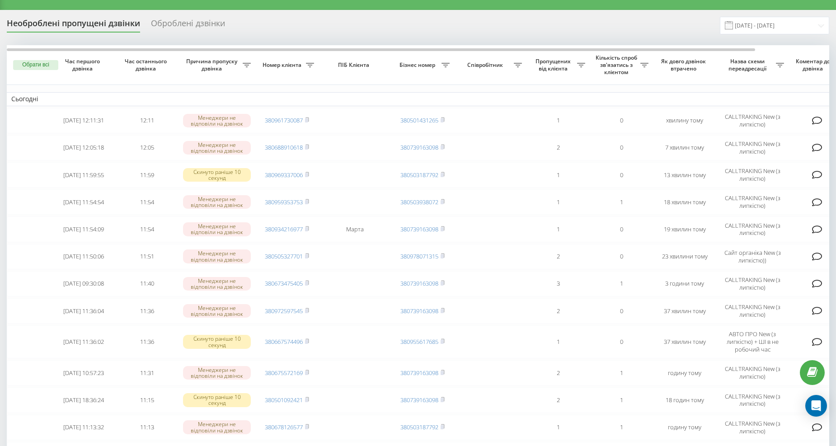
scroll to position [16, 0]
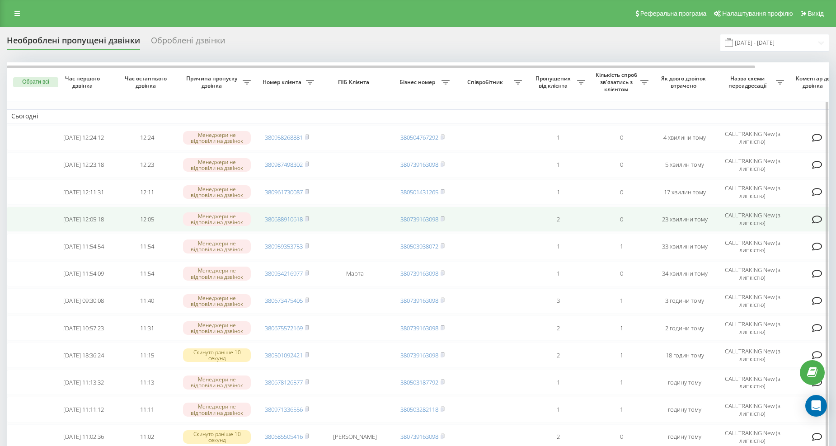
click at [306, 212] on td "380688910618" at bounding box center [286, 218] width 63 height 25
click at [309, 216] on icon at bounding box center [306, 218] width 3 height 4
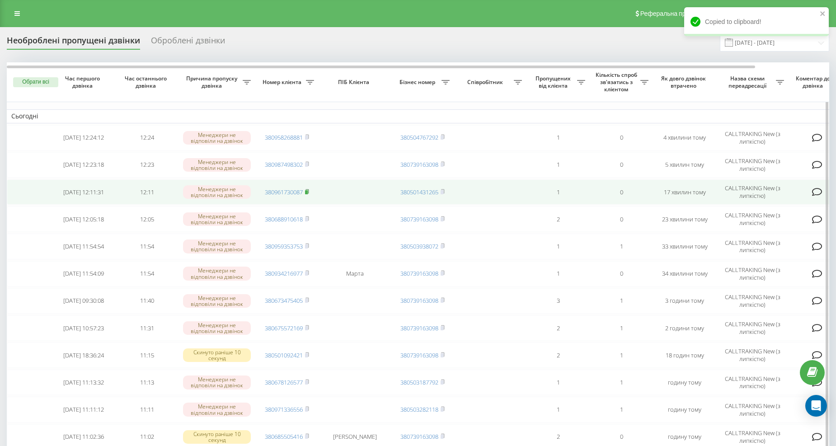
click at [309, 190] on icon at bounding box center [307, 191] width 4 height 5
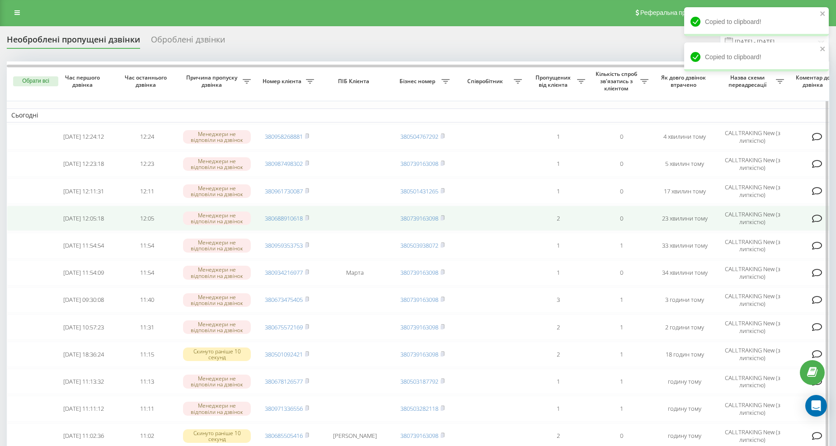
scroll to position [16, 0]
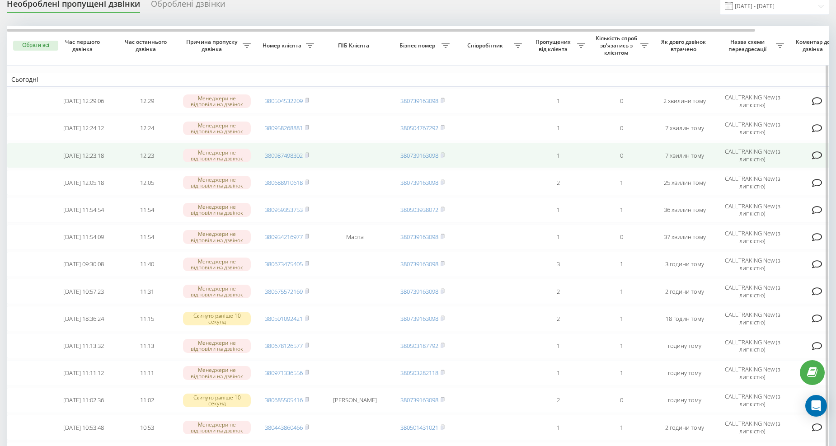
scroll to position [33, 0]
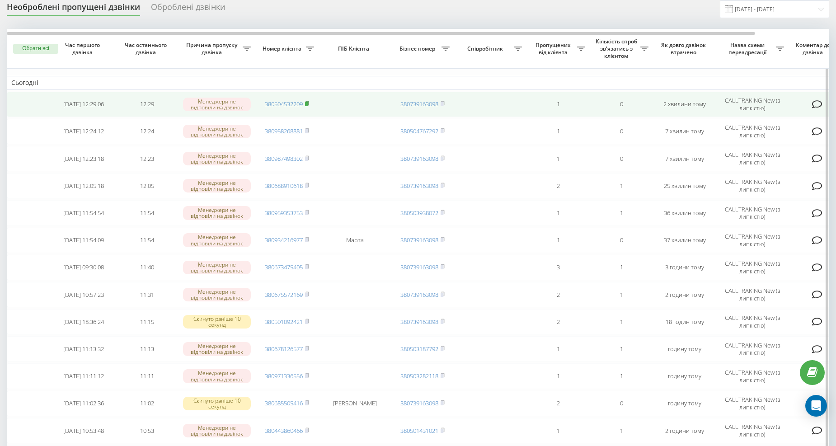
click at [306, 106] on span at bounding box center [307, 104] width 4 height 8
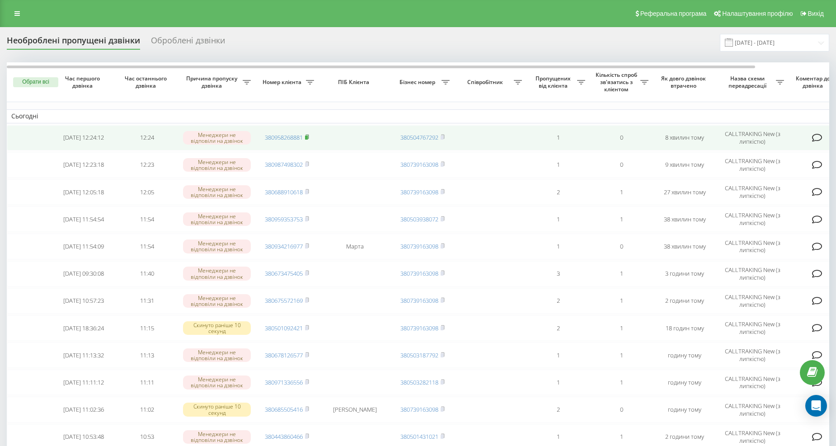
click at [309, 136] on icon at bounding box center [306, 137] width 3 height 4
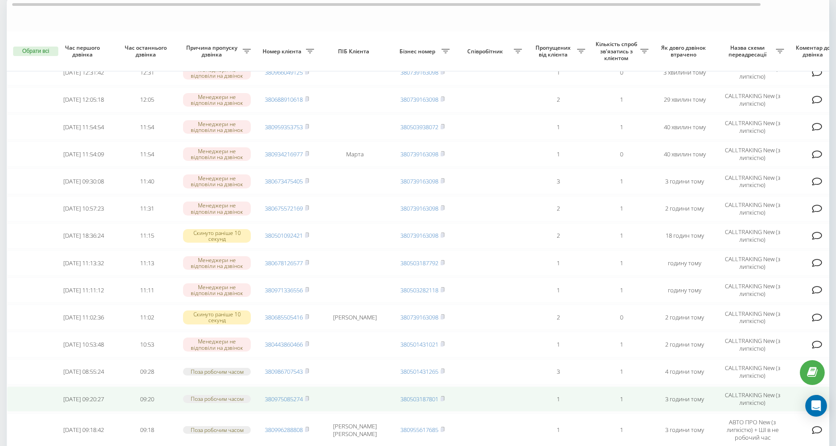
scroll to position [148, 0]
